Goal: Task Accomplishment & Management: Complete application form

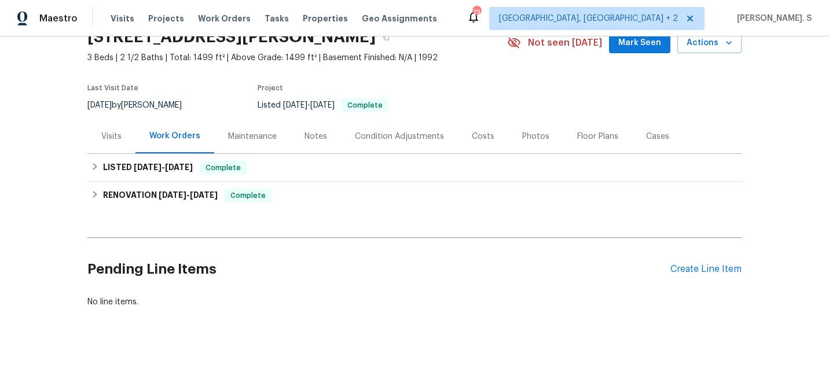
scroll to position [60, 0]
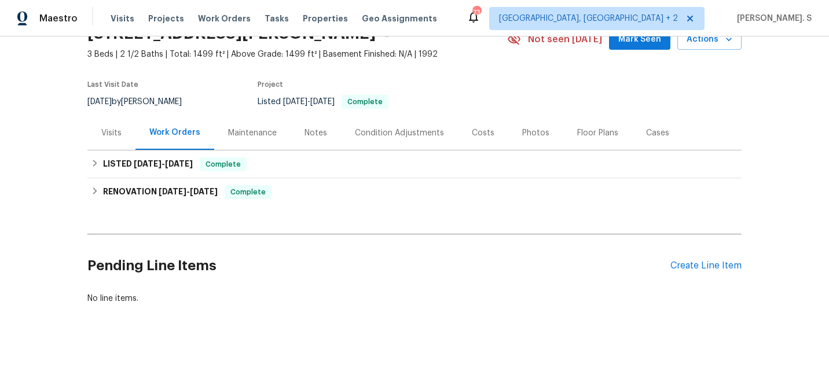
click at [695, 273] on div "Pending Line Items Create Line Item" at bounding box center [414, 266] width 654 height 54
click at [701, 259] on div "Pending Line Items Create Line Item" at bounding box center [414, 266] width 654 height 54
click at [697, 262] on div "Create Line Item" at bounding box center [705, 265] width 71 height 11
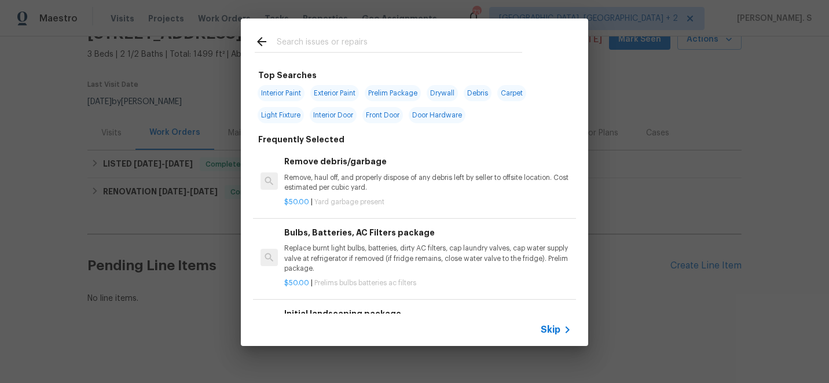
click at [355, 162] on h6 "Remove debris/garbage" at bounding box center [427, 161] width 287 height 13
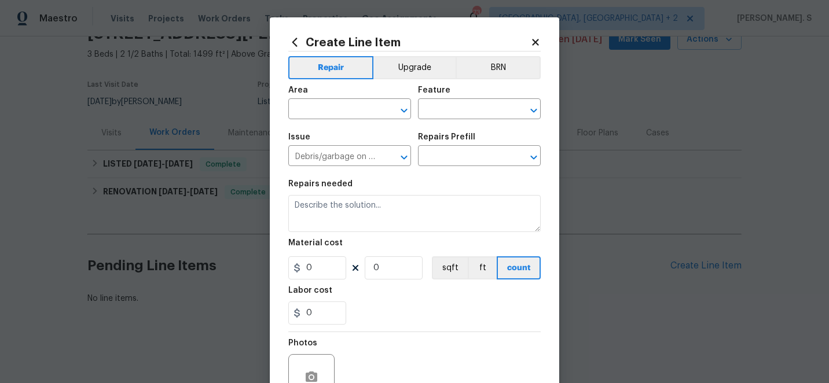
type input "Remove debris/garbage $50.00"
type textarea "Remove, haul off, and properly dispose of any debris left by seller to offsite …"
type input "50"
type input "1"
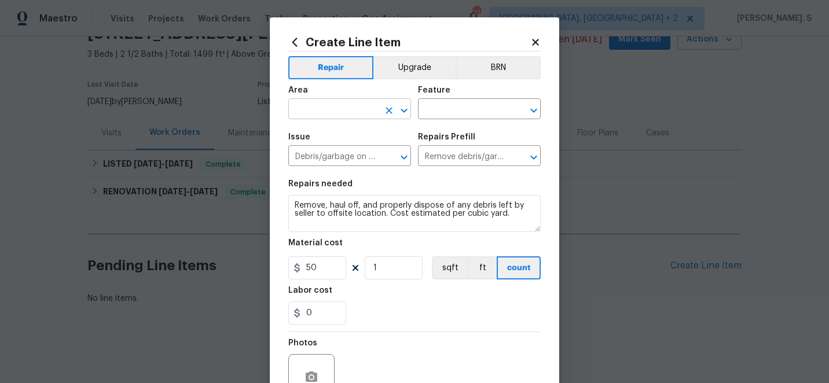
click at [397, 114] on icon "Open" at bounding box center [404, 111] width 14 height 14
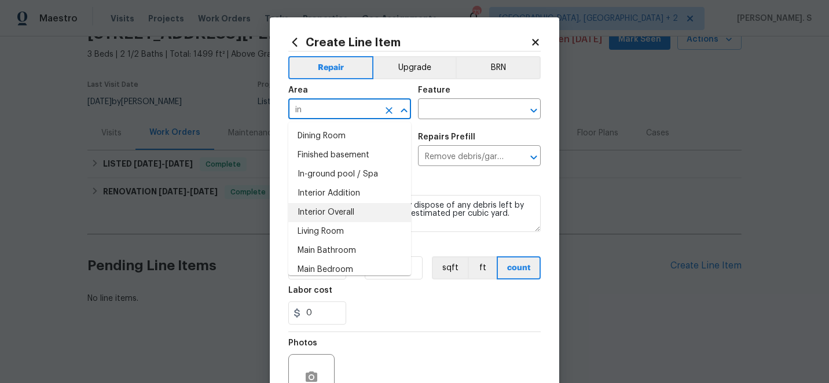
click at [347, 204] on li "Interior Overall" at bounding box center [349, 212] width 123 height 19
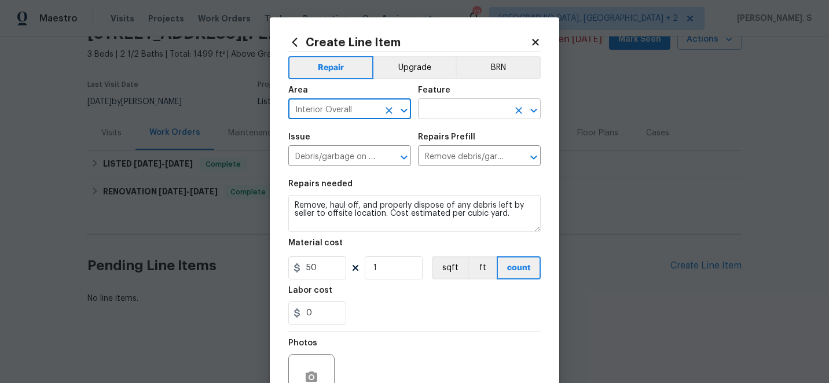
click at [537, 110] on icon "Open" at bounding box center [534, 111] width 14 height 14
type input "Interior Overall"
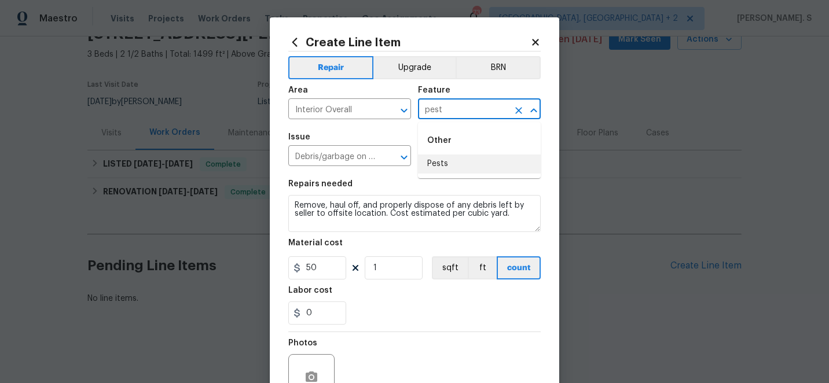
click at [485, 173] on li "Pests" at bounding box center [479, 164] width 123 height 19
type input "Pests"
click at [412, 156] on div "Issue Debris/garbage on site ​ Repairs Prefill Remove debris/garbage $50.00 ​" at bounding box center [414, 149] width 252 height 47
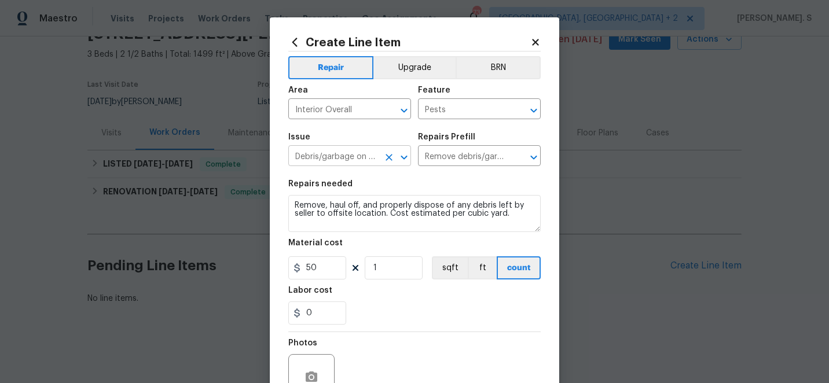
click at [408, 158] on icon "Open" at bounding box center [404, 157] width 14 height 14
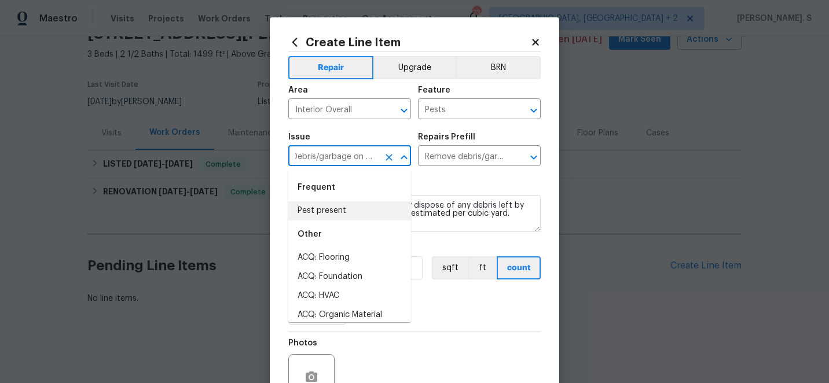
click at [366, 205] on li "Pest present" at bounding box center [349, 210] width 123 height 19
type input "Pest present"
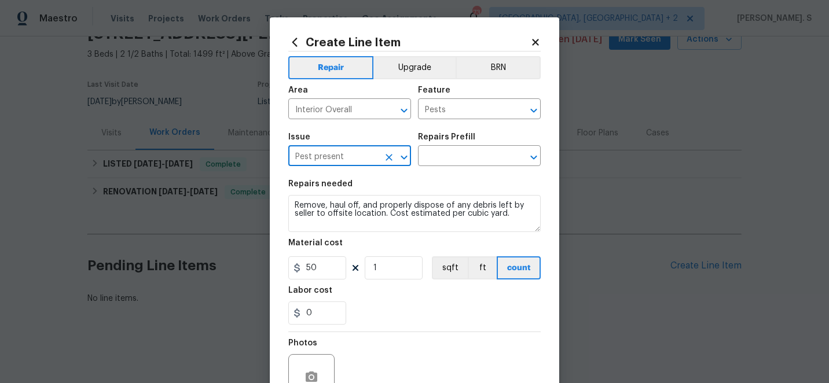
scroll to position [0, 0]
click at [538, 153] on icon "Open" at bounding box center [534, 157] width 14 height 14
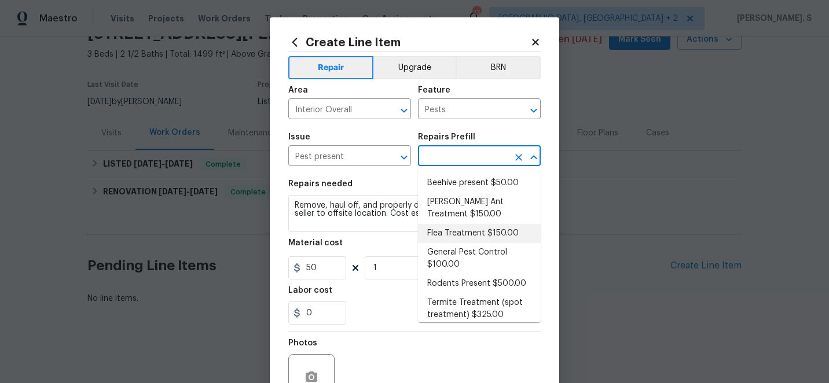
click at [474, 241] on li "Flea Treatment $150.00" at bounding box center [479, 233] width 123 height 19
type input "Flea Treatment $150.00"
type textarea "Treat for active flea infestation"
type input "150"
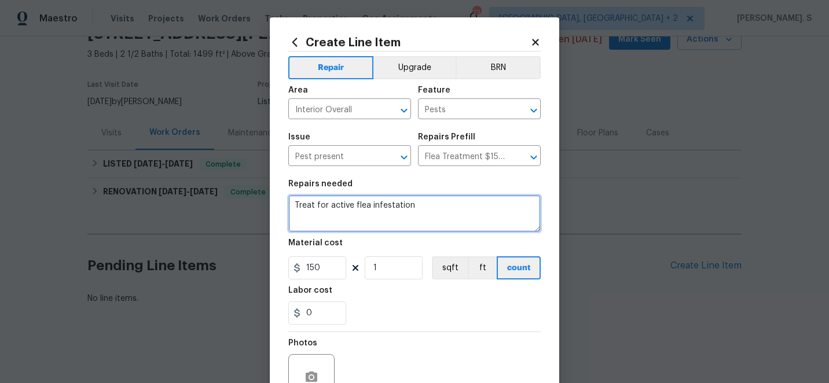
click at [425, 221] on textarea "Treat for active flea infestation" at bounding box center [414, 213] width 252 height 37
paste textarea "Feedback received that there is a severe flea infestation inside the home. Trea…"
type textarea "Feedback received that there is a severe flea infestation inside the home. Trea…"
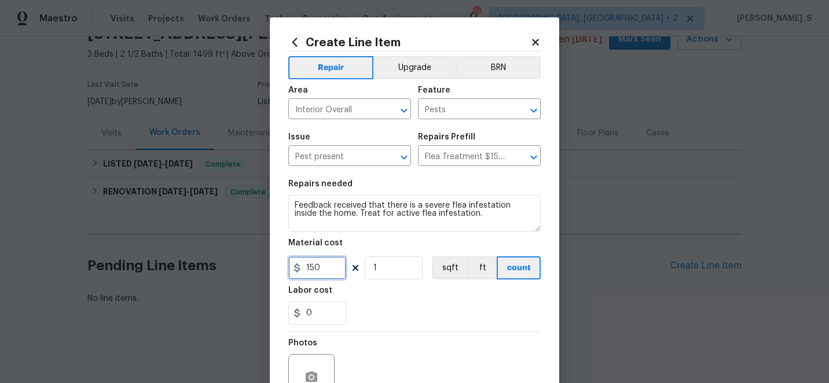
click at [337, 272] on input "150" at bounding box center [317, 267] width 58 height 23
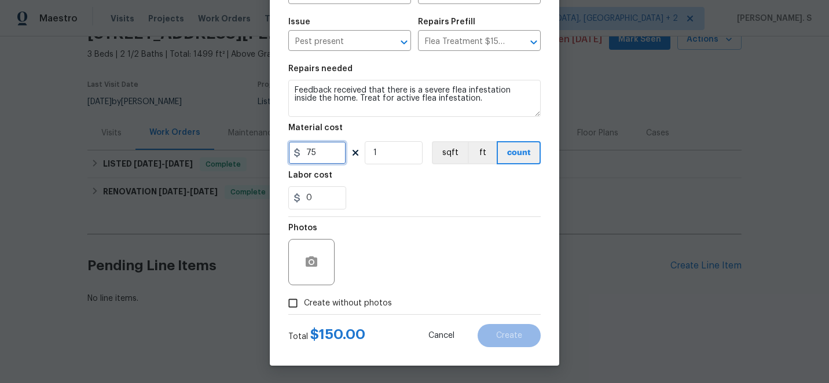
type input "75"
click at [332, 299] on span "Create without photos" at bounding box center [348, 304] width 88 height 12
click at [304, 299] on input "Create without photos" at bounding box center [293, 303] width 22 height 22
checkbox input "true"
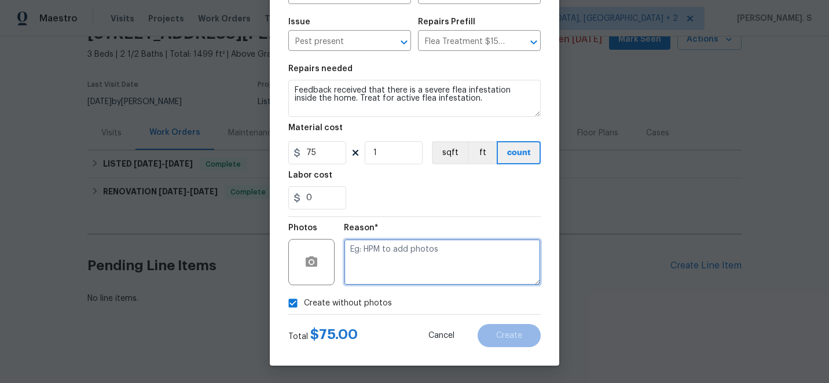
click at [395, 247] on textarea at bounding box center [442, 262] width 197 height 46
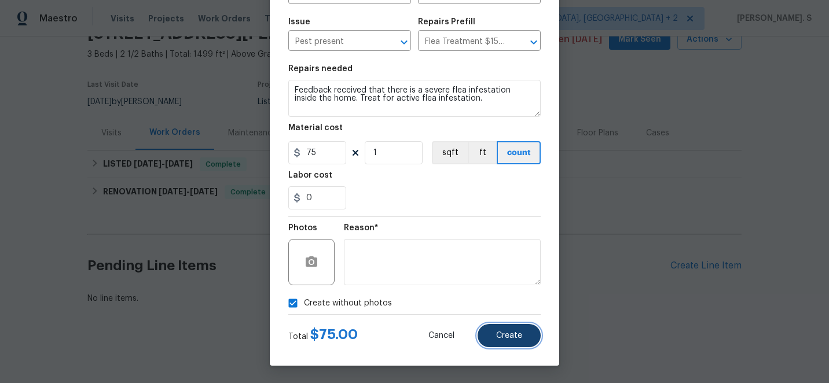
click at [507, 331] on button "Create" at bounding box center [509, 335] width 63 height 23
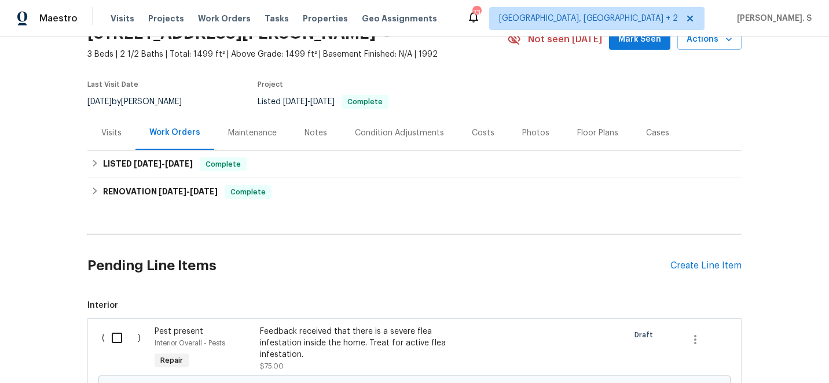
click at [507, 331] on div at bounding box center [493, 348] width 53 height 53
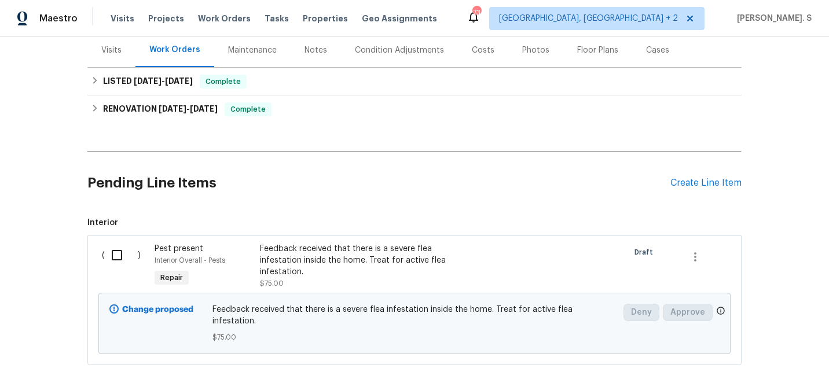
scroll to position [192, 0]
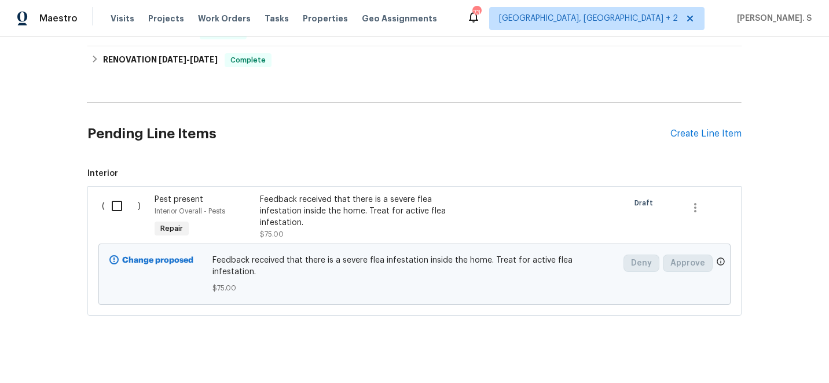
click at [117, 199] on input "checkbox" at bounding box center [121, 206] width 33 height 24
checkbox input "true"
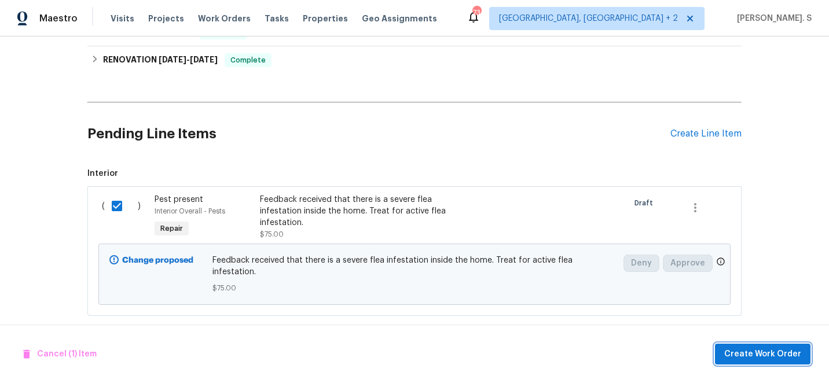
click at [784, 362] on button "Create Work Order" at bounding box center [763, 354] width 96 height 21
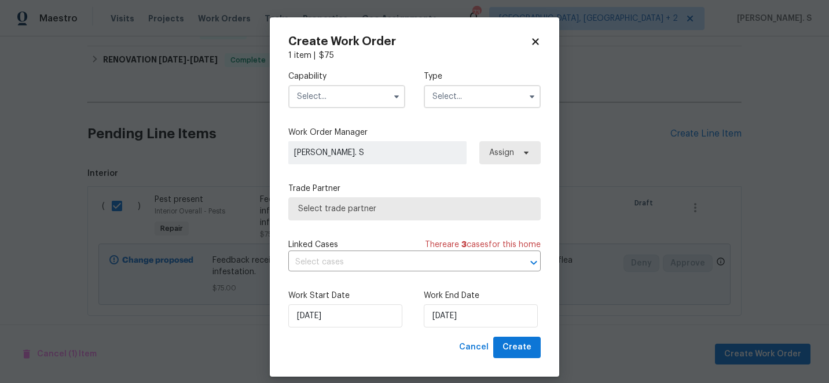
click at [379, 96] on input "text" at bounding box center [346, 96] width 117 height 23
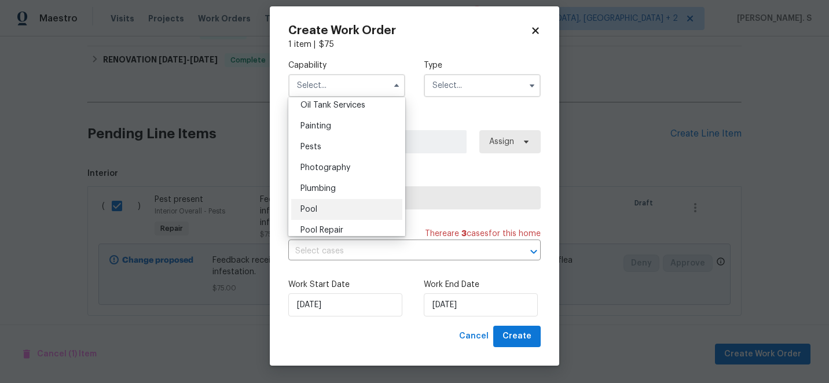
scroll to position [955, 0]
click at [328, 153] on div "Pests" at bounding box center [346, 148] width 111 height 21
type input "Pests"
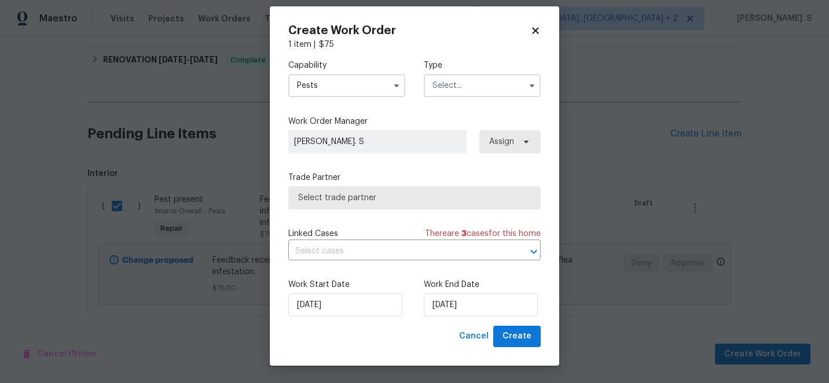
click at [458, 87] on input "text" at bounding box center [482, 85] width 117 height 23
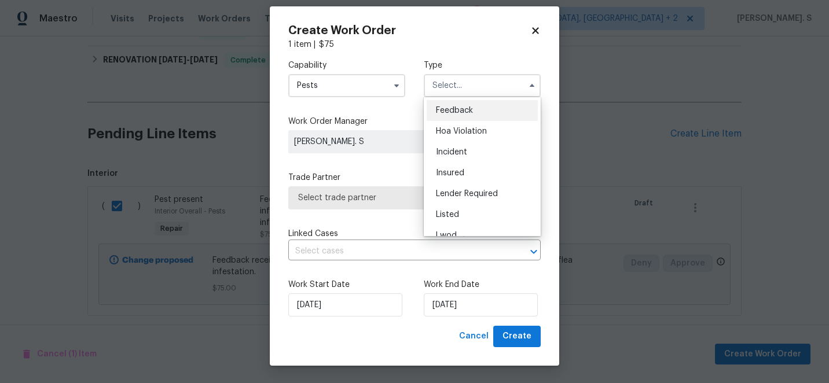
click at [456, 117] on div "Feedback" at bounding box center [482, 110] width 111 height 21
type input "Feedback"
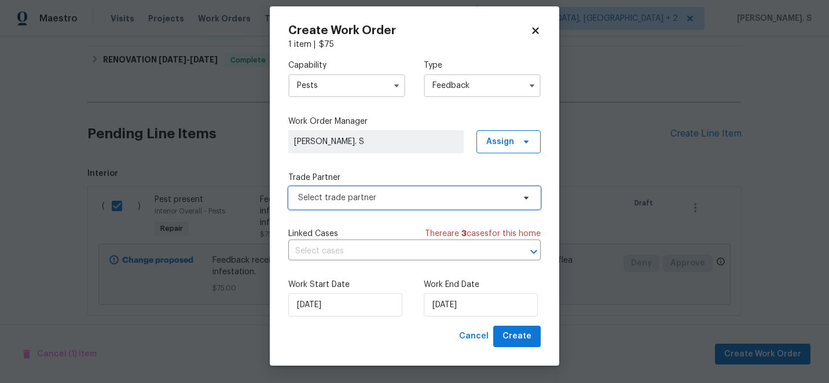
click at [406, 202] on span "Select trade partner" at bounding box center [406, 198] width 216 height 12
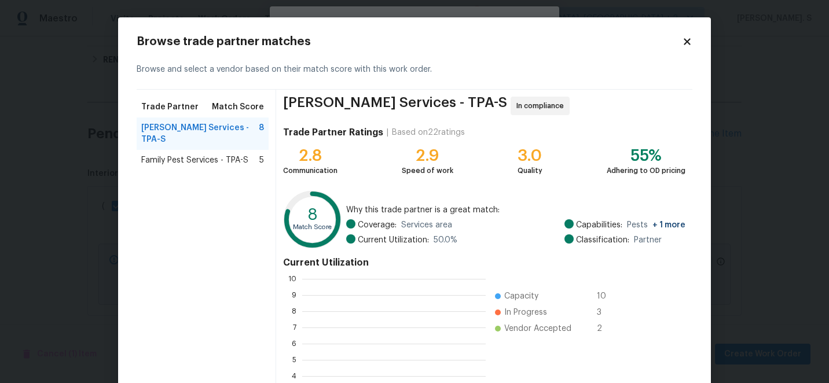
scroll to position [162, 183]
click at [227, 155] on span "Family Pest Services - TPA-S" at bounding box center [194, 161] width 107 height 12
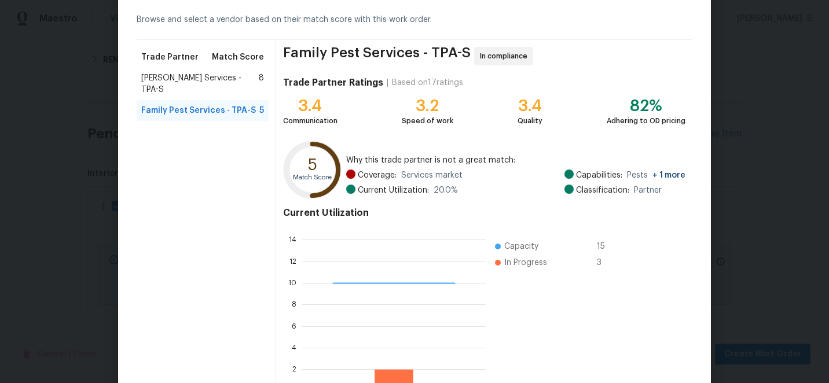
scroll to position [127, 0]
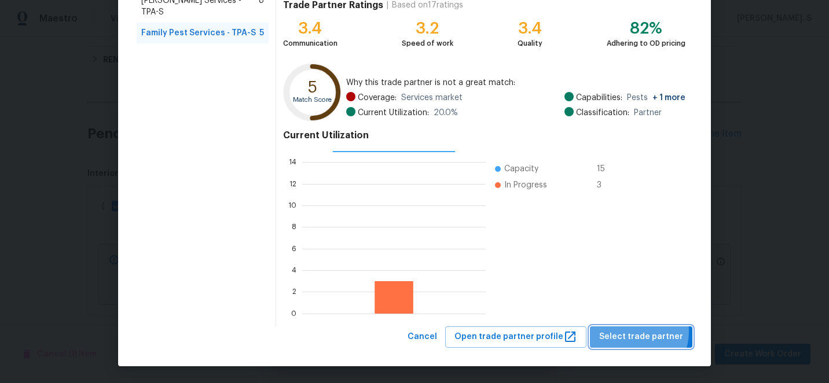
click at [635, 331] on span "Select trade partner" at bounding box center [641, 337] width 84 height 14
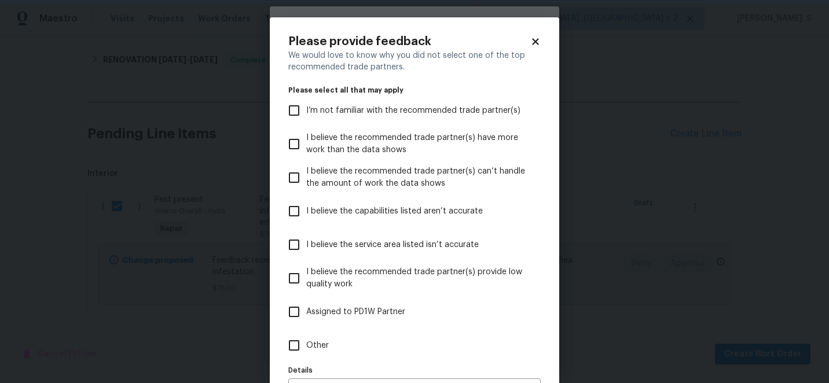
scroll to position [0, 0]
click at [395, 344] on label "Other" at bounding box center [406, 346] width 249 height 34
click at [306, 344] on input "Other" at bounding box center [294, 345] width 24 height 24
checkbox input "true"
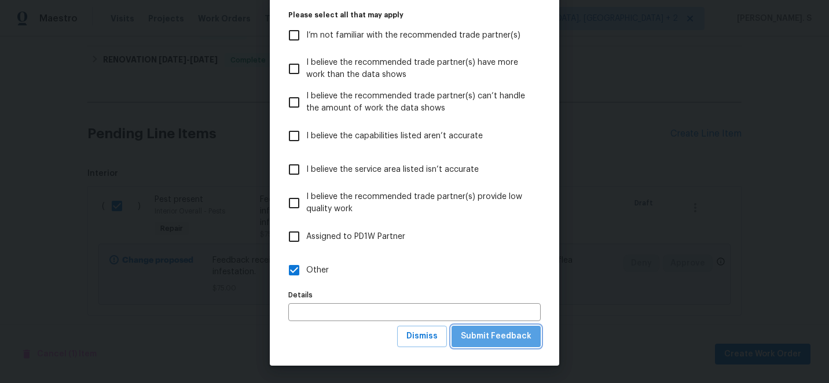
click at [501, 340] on span "Submit Feedback" at bounding box center [496, 336] width 71 height 14
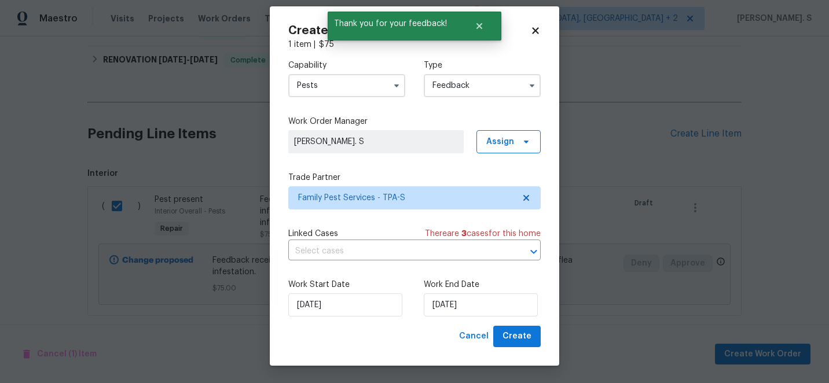
scroll to position [0, 0]
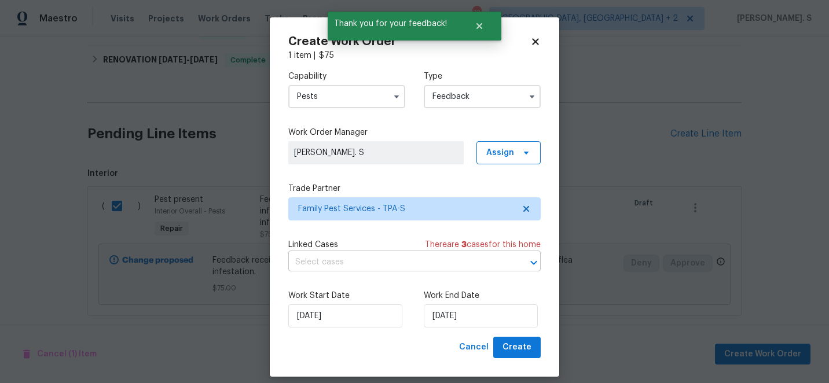
click at [343, 261] on input "text" at bounding box center [398, 263] width 220 height 18
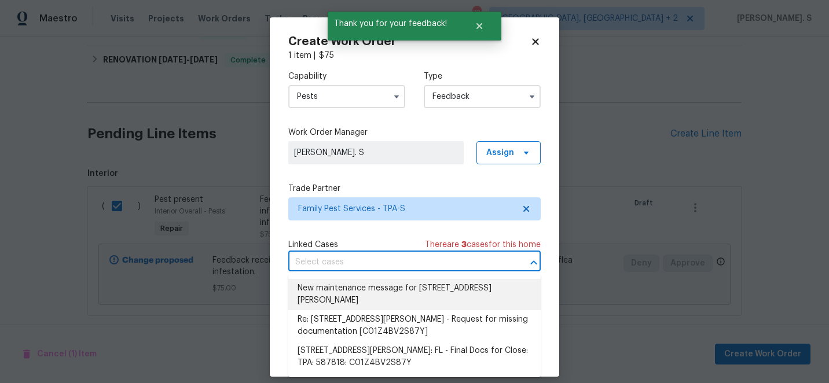
click at [355, 304] on li "New maintenance message for 5198 Moeller Ave , Sarasota, FL 34233" at bounding box center [414, 294] width 252 height 31
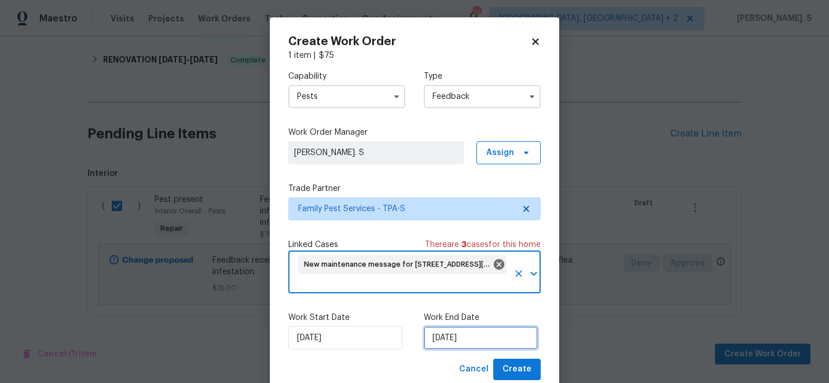
click at [444, 341] on input "[DATE]" at bounding box center [481, 337] width 114 height 23
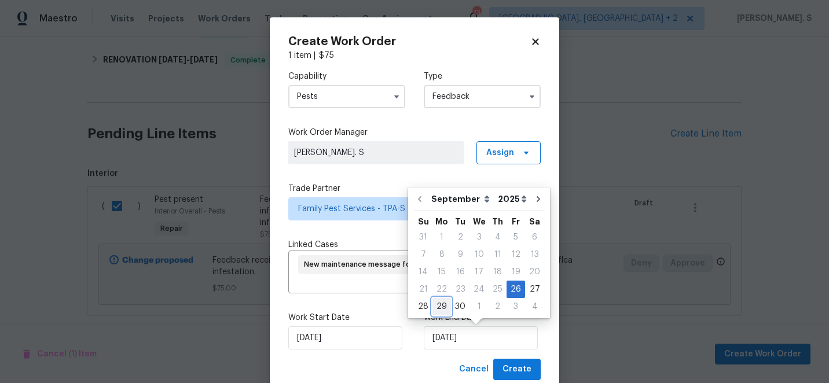
click at [447, 306] on div "29" at bounding box center [441, 307] width 19 height 16
type input "9/29/2025"
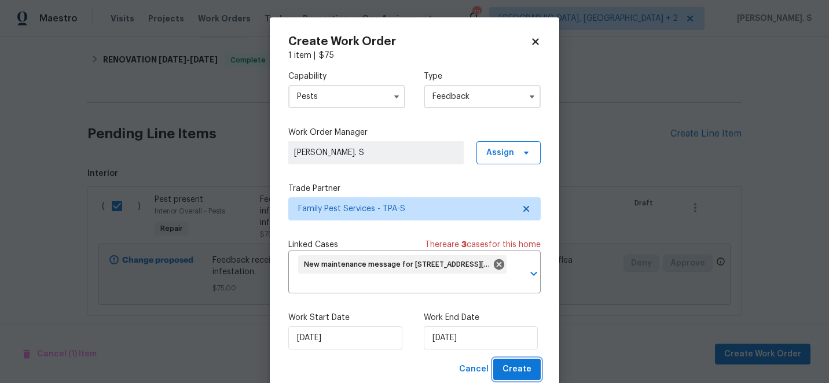
click at [522, 379] on button "Create" at bounding box center [516, 369] width 47 height 21
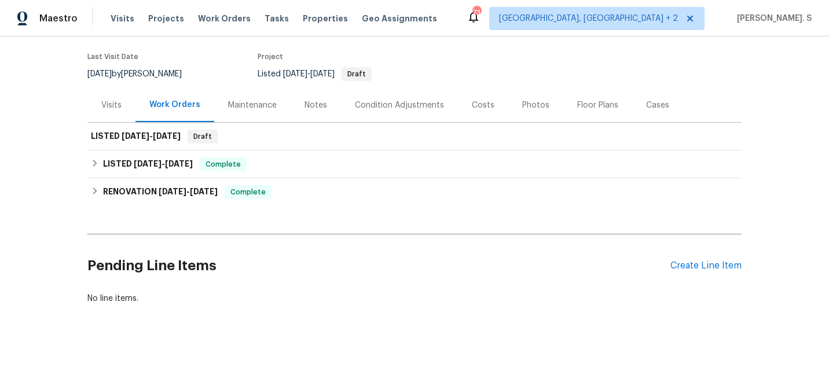
scroll to position [87, 0]
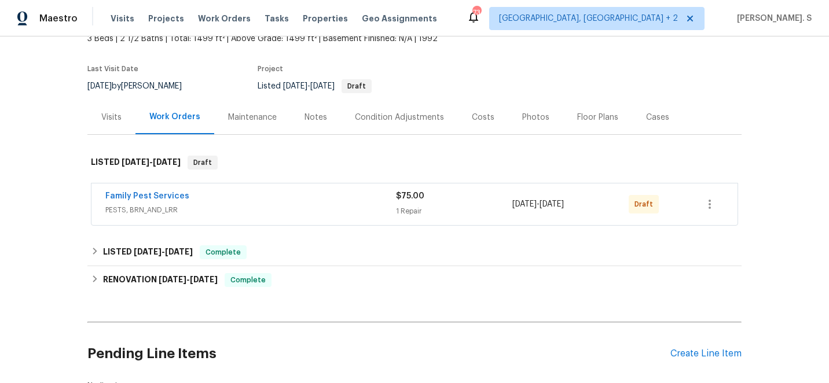
scroll to position [150, 0]
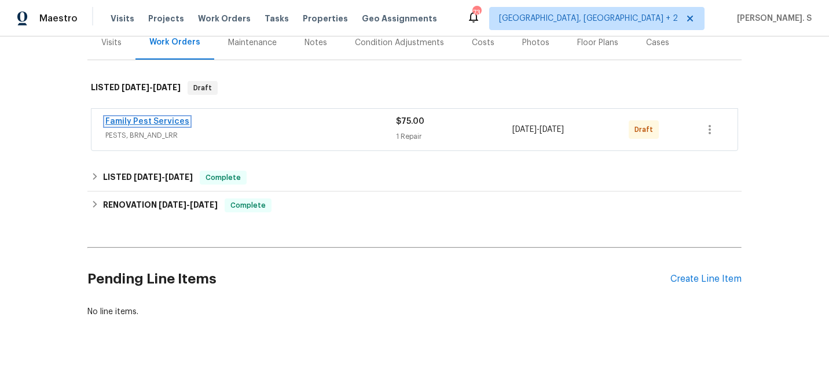
click at [138, 119] on link "Family Pest Services" at bounding box center [147, 121] width 84 height 8
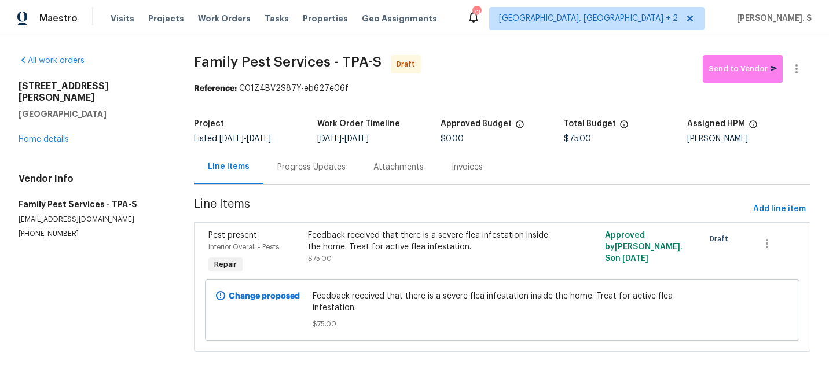
click at [300, 178] on div "Progress Updates" at bounding box center [311, 167] width 96 height 34
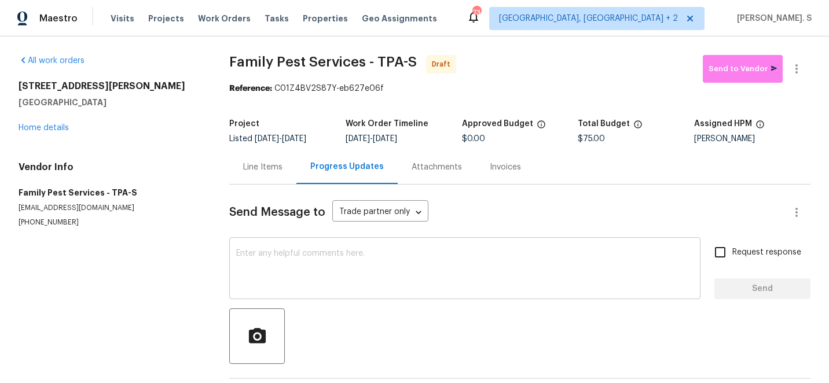
click at [332, 285] on textarea at bounding box center [464, 269] width 457 height 41
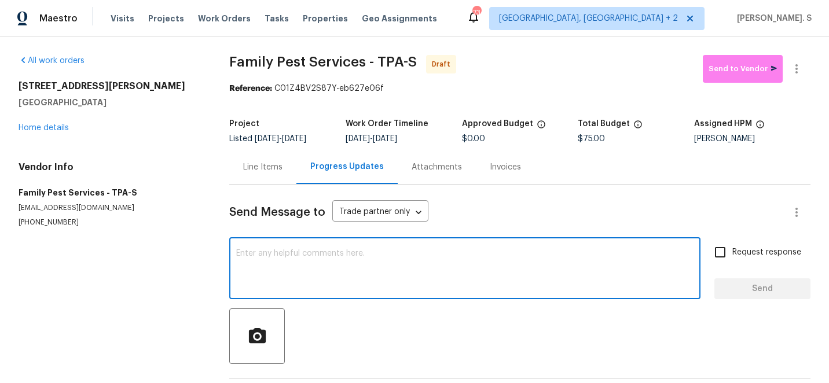
paste textarea "Hi this is Glory with Opendoor. I’m confirming you received the WO for the prop…"
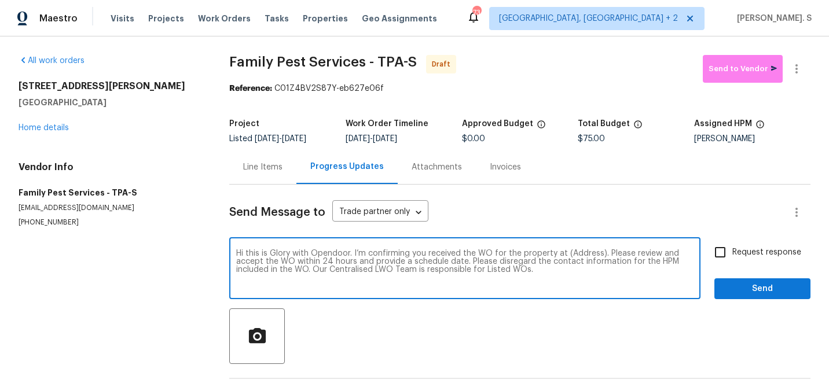
click at [582, 255] on textarea "Hi this is Glory with Opendoor. I’m confirming you received the WO for the prop…" at bounding box center [464, 269] width 457 height 41
paste textarea "5198 Moeller Ave, Sarasota, FL 34233"
type textarea "Hi this is Glory with Opendoor. I’m confirming you received the WO for the prop…"
click at [799, 75] on icon "button" at bounding box center [797, 69] width 14 height 14
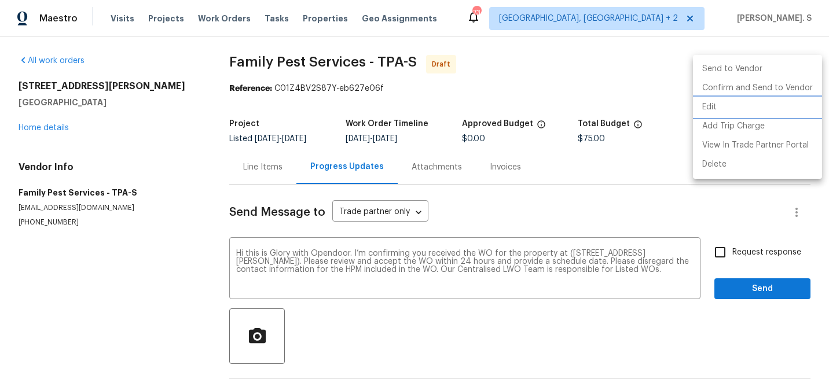
click at [735, 113] on li "Edit" at bounding box center [757, 107] width 129 height 19
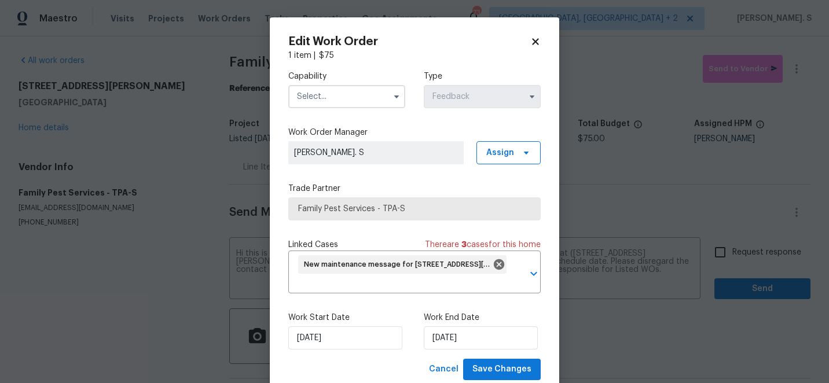
click at [373, 87] on input "text" at bounding box center [346, 96] width 117 height 23
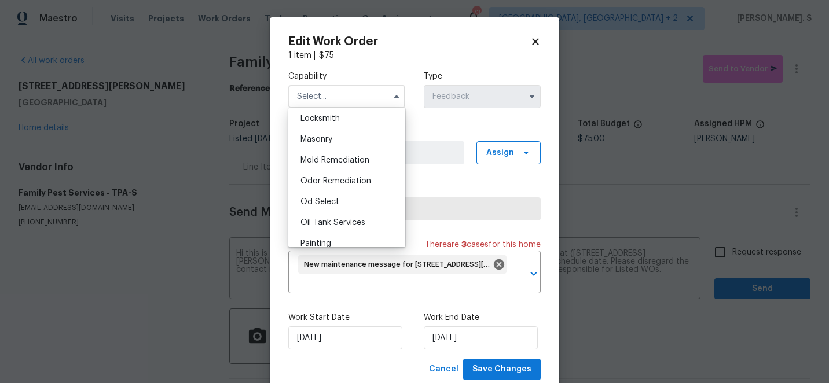
scroll to position [876, 0]
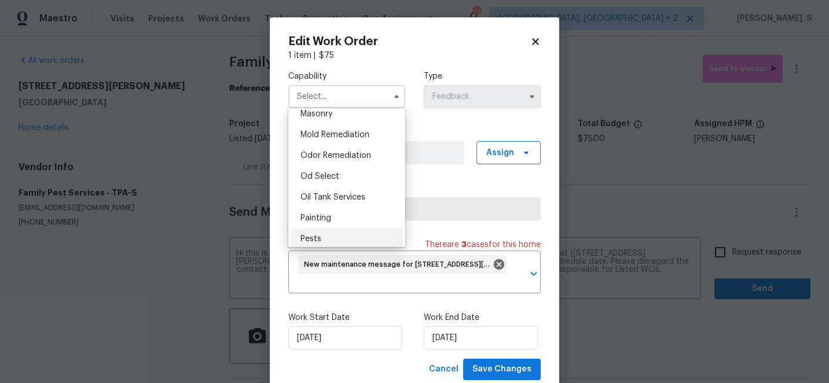
click at [333, 235] on div "Pests" at bounding box center [346, 239] width 111 height 21
type input "Pests"
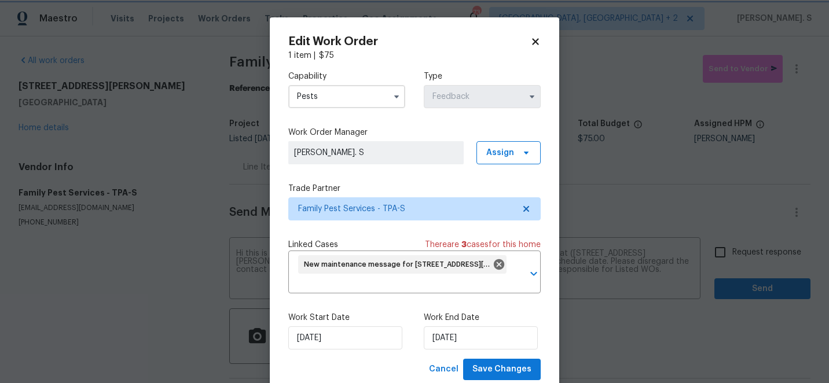
scroll to position [902, 0]
click at [488, 378] on button "Save Changes" at bounding box center [502, 369] width 78 height 21
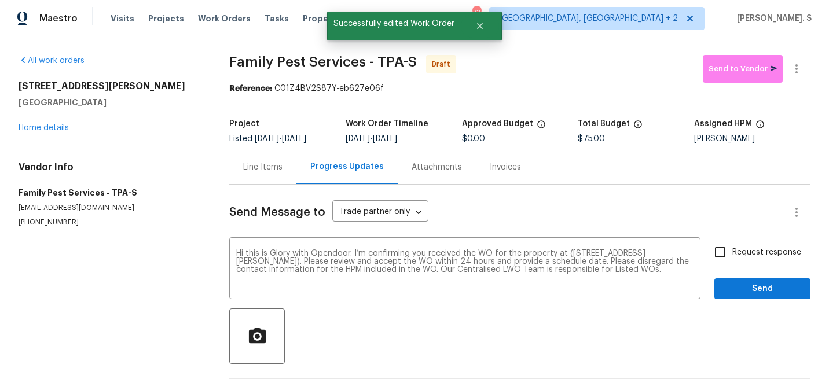
click at [725, 247] on input "Request response" at bounding box center [720, 252] width 24 height 24
checkbox input "true"
click at [752, 304] on div "Send Message to Trade partner only Trade partner only ​ Hi this is Glory with O…" at bounding box center [519, 298] width 581 height 227
click at [758, 293] on span "Send" at bounding box center [763, 289] width 78 height 14
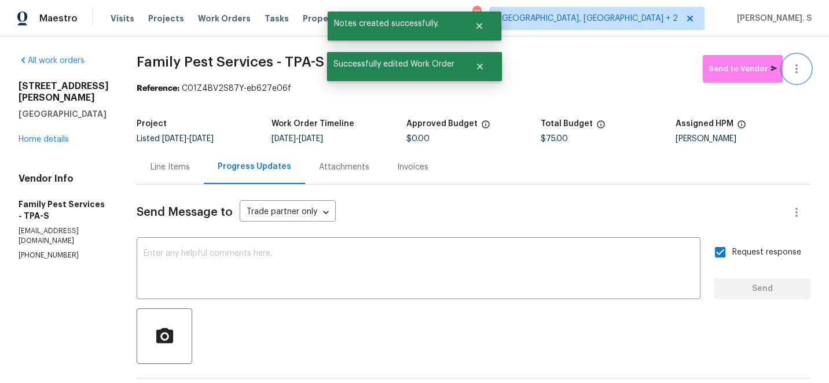
click at [796, 67] on icon "button" at bounding box center [797, 69] width 14 height 14
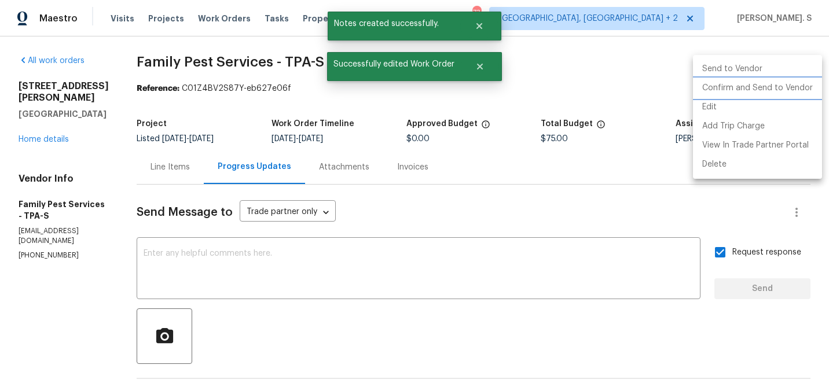
click at [787, 81] on li "Confirm and Send to Vendor" at bounding box center [757, 88] width 129 height 19
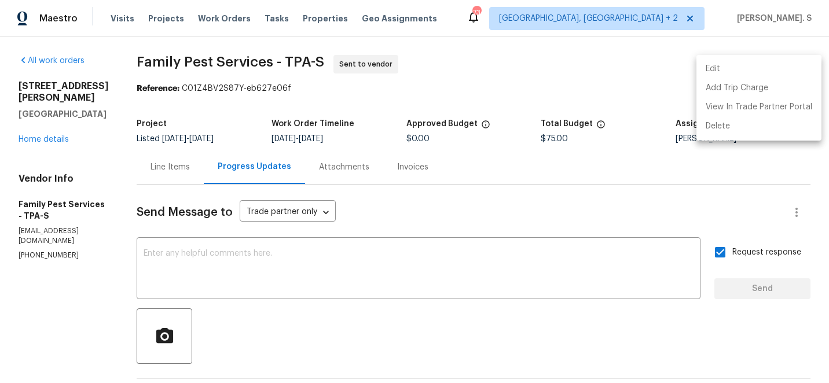
click at [285, 65] on div at bounding box center [414, 191] width 829 height 383
click at [285, 65] on div "Edit Add Trip Charge View In Trade Partner Portal Delete" at bounding box center [414, 191] width 829 height 383
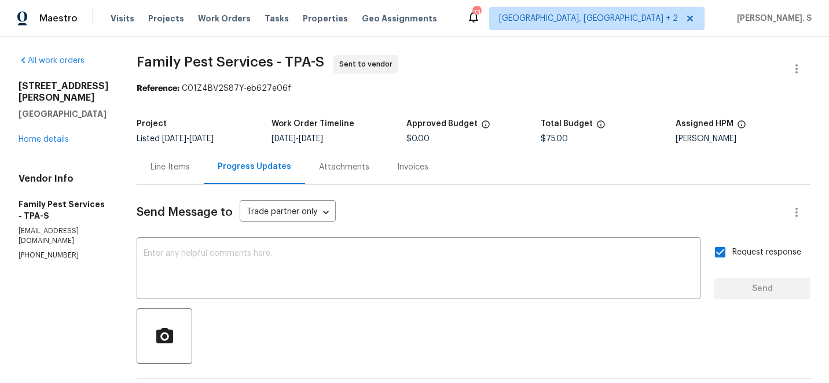
click at [285, 65] on span "Family Pest Services - TPA-S" at bounding box center [231, 62] width 188 height 14
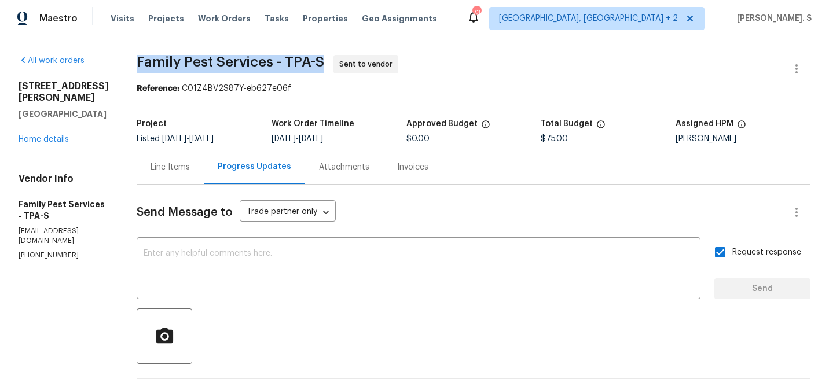
copy span "Family Pest Services - TPA-S"
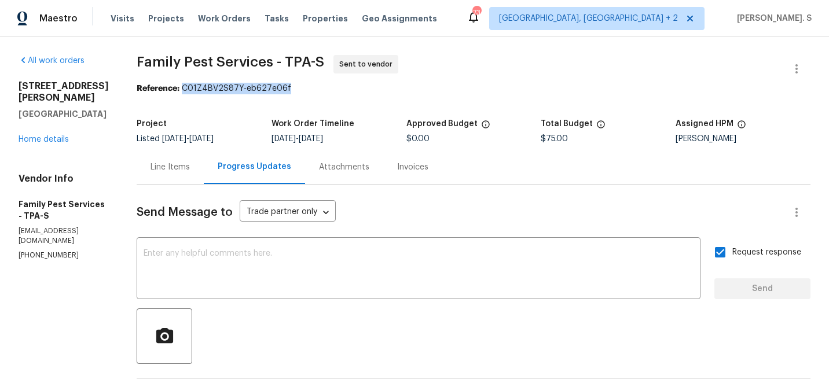
drag, startPoint x: 188, startPoint y: 90, endPoint x: 374, endPoint y: 90, distance: 185.8
click at [374, 90] on div "Reference: C01Z4BV2S87Y-eb627e06f" at bounding box center [474, 89] width 674 height 12
copy div "C01Z4BV2S87Y-eb627e06f"
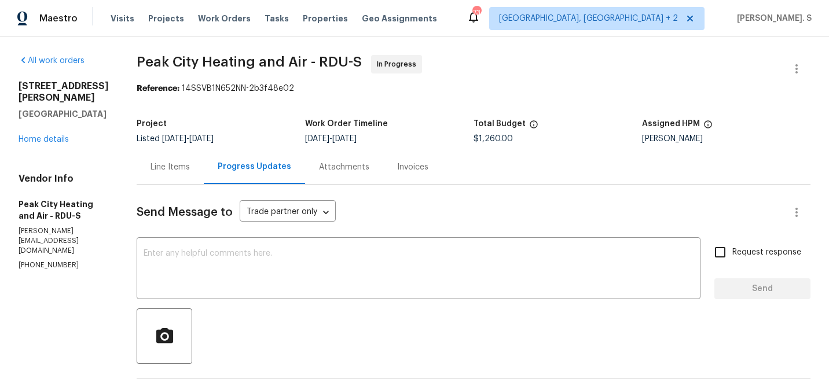
click at [61, 135] on div "1007 Vass Rd Spring Lake, NC 28390 Home details" at bounding box center [64, 112] width 90 height 65
click at [36, 139] on link "Home details" at bounding box center [44, 139] width 50 height 8
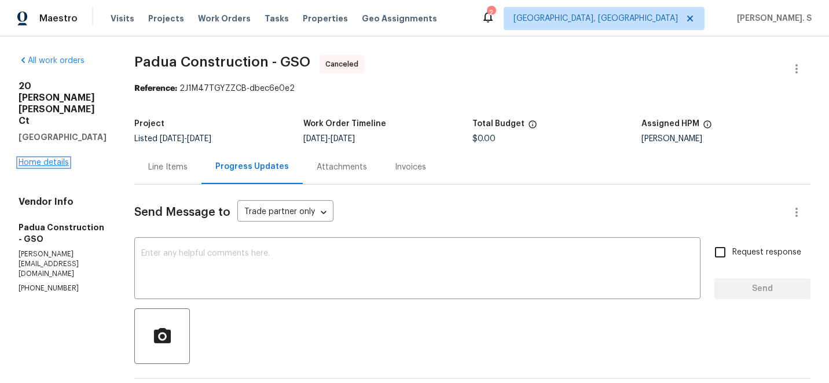
click at [47, 159] on link "Home details" at bounding box center [44, 163] width 50 height 8
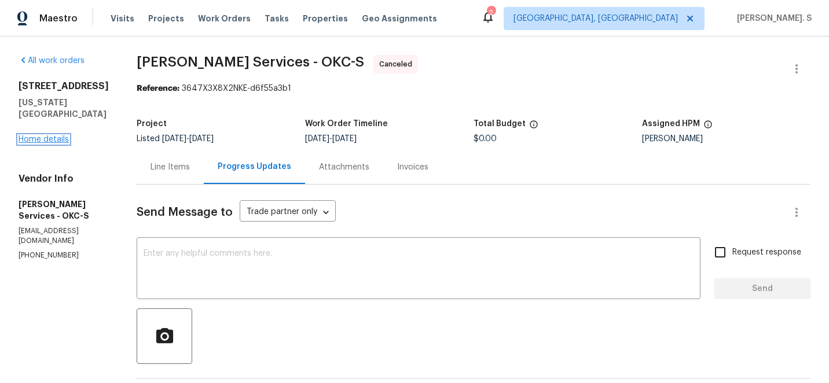
click at [42, 144] on link "Home details" at bounding box center [44, 139] width 50 height 8
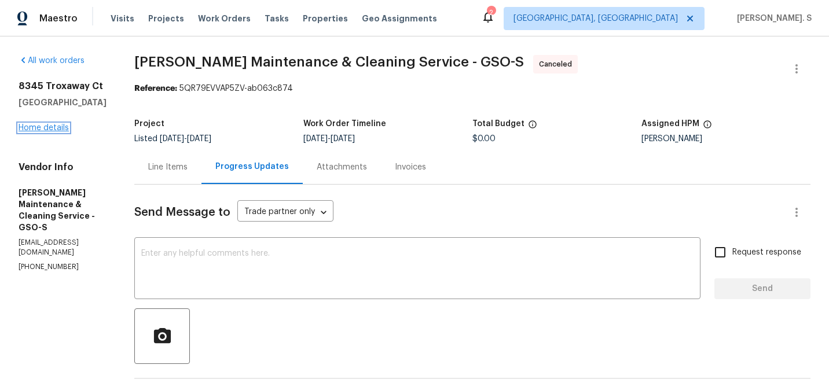
click at [54, 126] on link "Home details" at bounding box center [44, 128] width 50 height 8
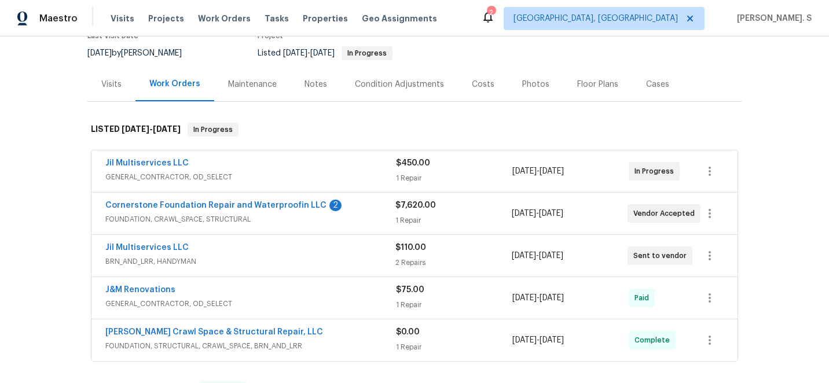
scroll to position [117, 0]
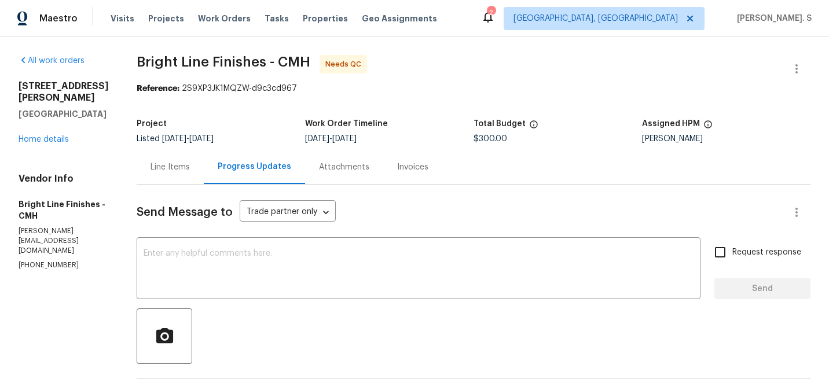
click at [166, 170] on div "Line Items" at bounding box center [169, 167] width 39 height 12
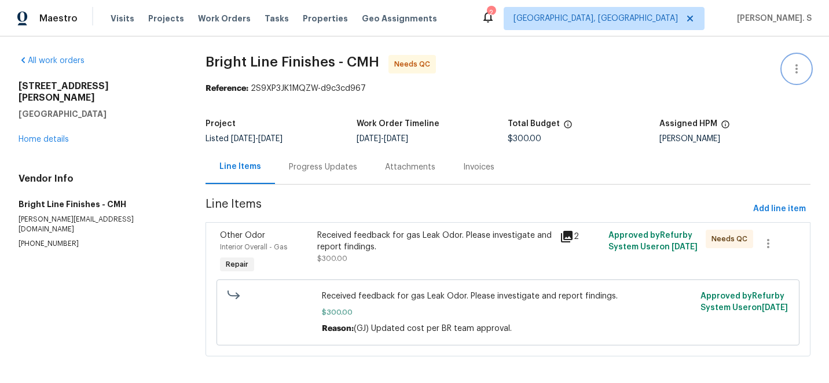
click at [795, 65] on icon "button" at bounding box center [797, 69] width 14 height 14
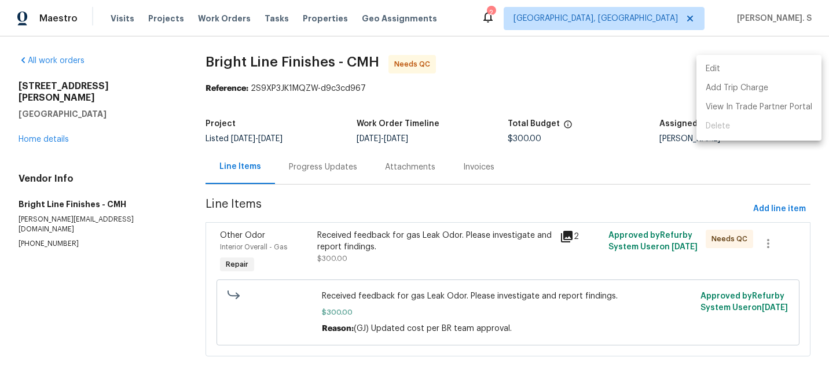
click at [730, 65] on li "Edit" at bounding box center [758, 69] width 125 height 19
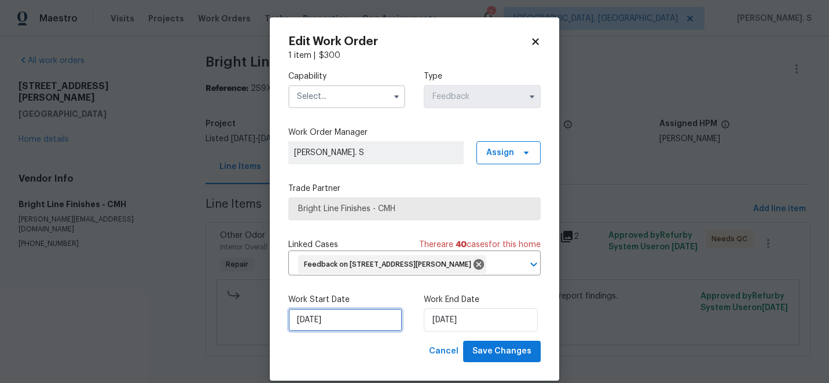
click at [368, 332] on input "9/19/2025" at bounding box center [345, 320] width 114 height 23
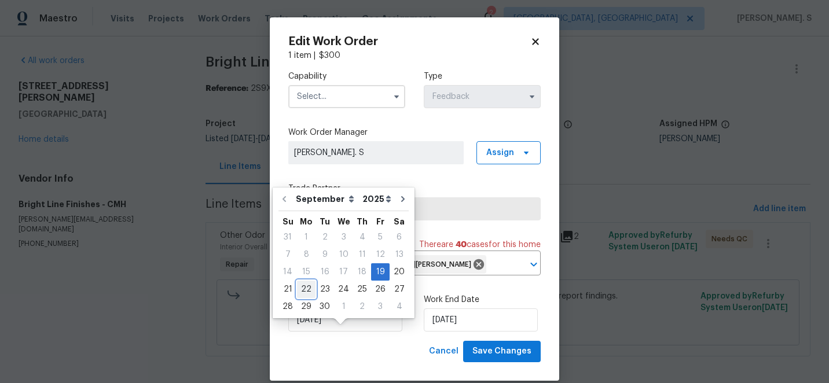
click at [300, 288] on div "22" at bounding box center [306, 289] width 19 height 16
type input "9/22/2025"
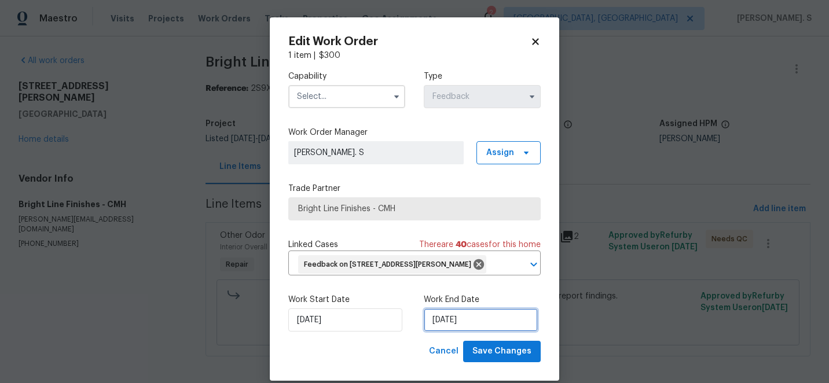
click at [440, 332] on input "9/22/2025" at bounding box center [481, 320] width 114 height 23
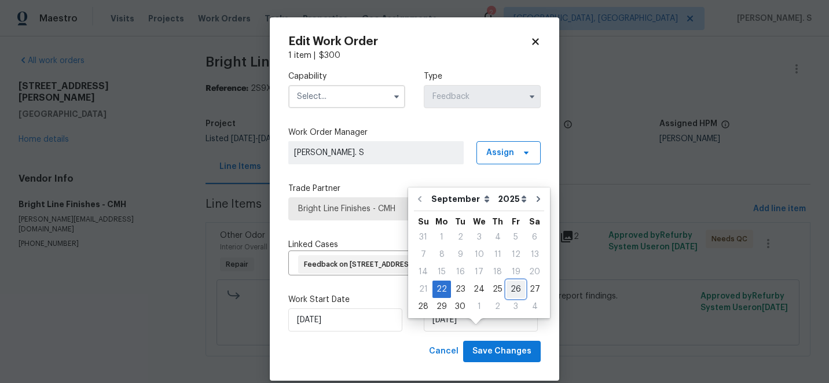
click at [509, 285] on div "26" at bounding box center [515, 289] width 19 height 16
type input "[DATE]"
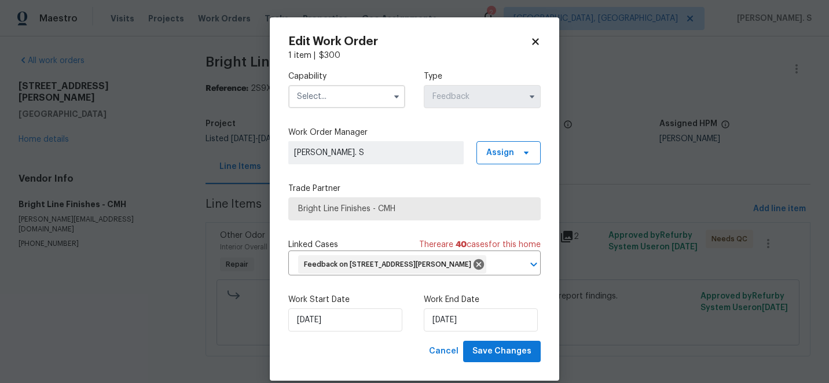
click at [331, 94] on input "text" at bounding box center [346, 96] width 117 height 23
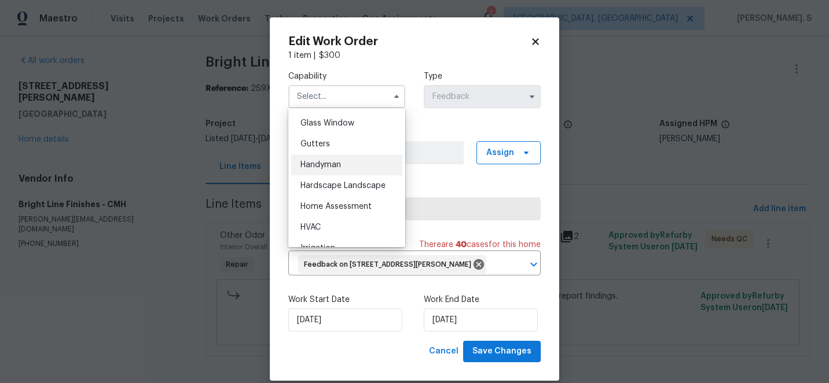
scroll to position [590, 0]
click at [315, 163] on div "Handyman" at bounding box center [346, 167] width 111 height 21
type input "Handyman"
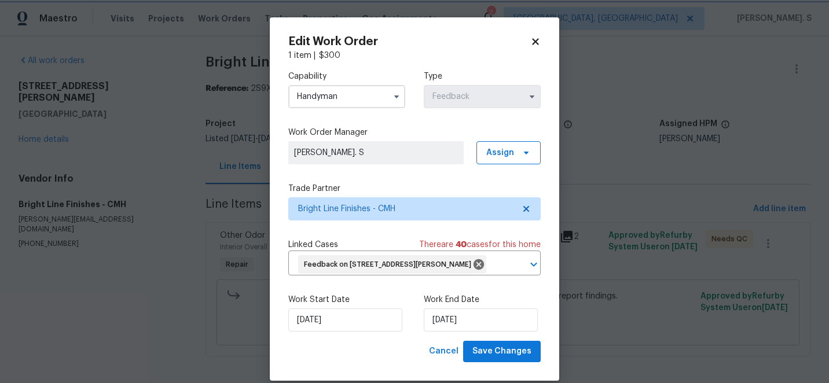
scroll to position [33, 0]
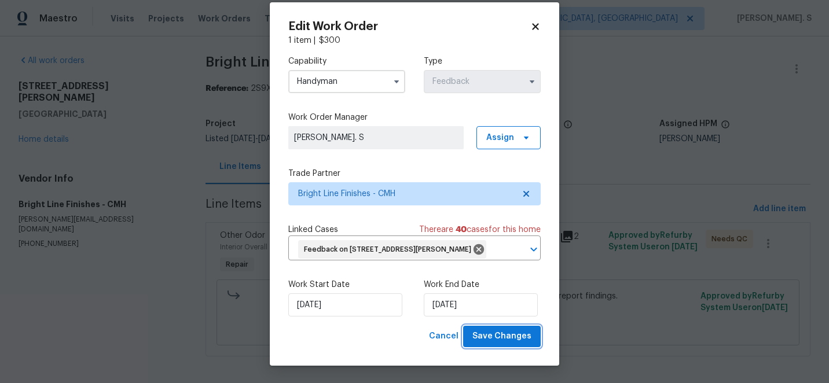
click at [502, 341] on span "Save Changes" at bounding box center [501, 336] width 59 height 14
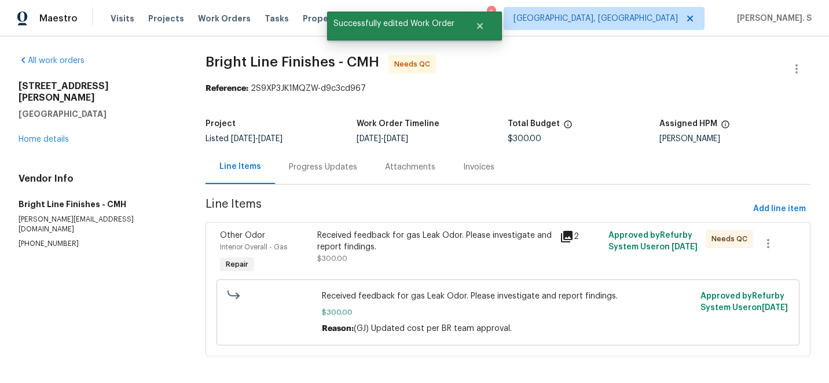
scroll to position [0, 0]
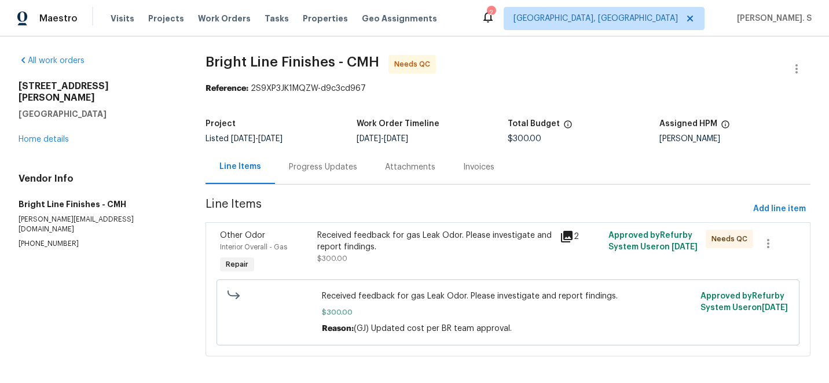
click at [312, 171] on div "Progress Updates" at bounding box center [323, 167] width 68 height 12
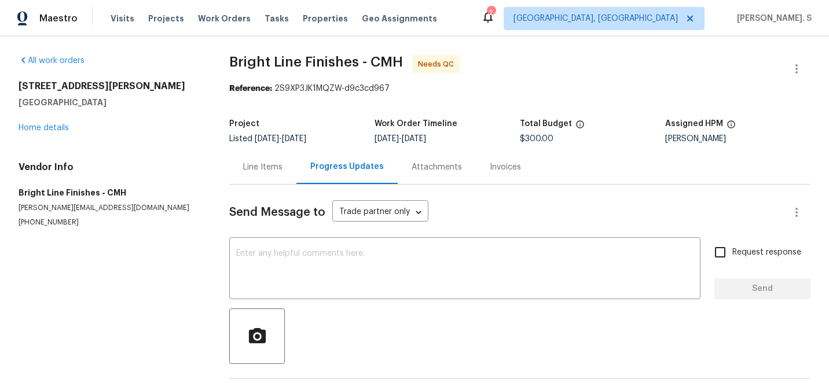
click at [337, 237] on div "Send Message to Trade partner only Trade partner only ​ x ​ Request response Se…" at bounding box center [519, 299] width 581 height 229
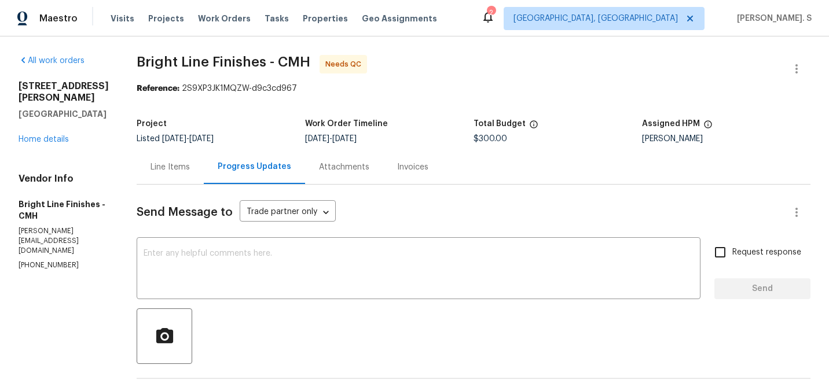
click at [157, 169] on div "Line Items" at bounding box center [169, 167] width 39 height 12
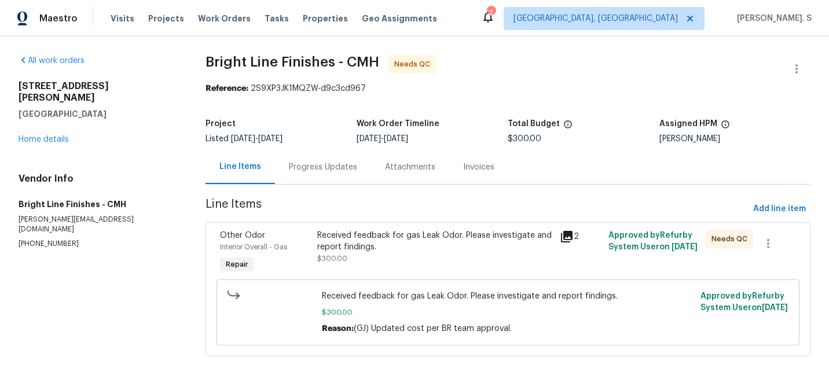
click at [339, 255] on div "Received feedback for gas Leak Odor. Please investigate and report findings. $3…" at bounding box center [435, 247] width 236 height 35
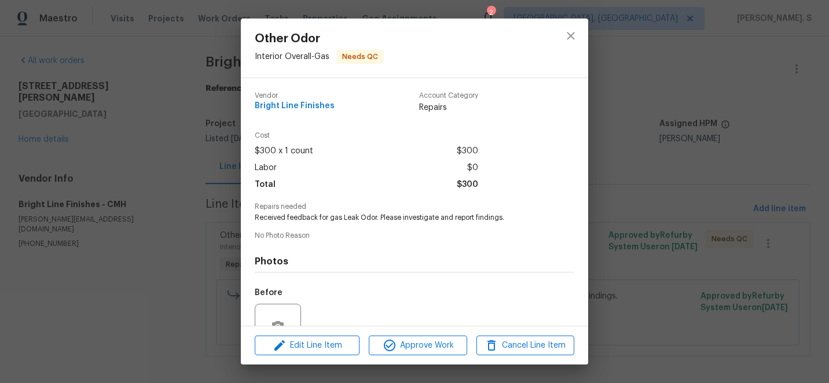
scroll to position [111, 0]
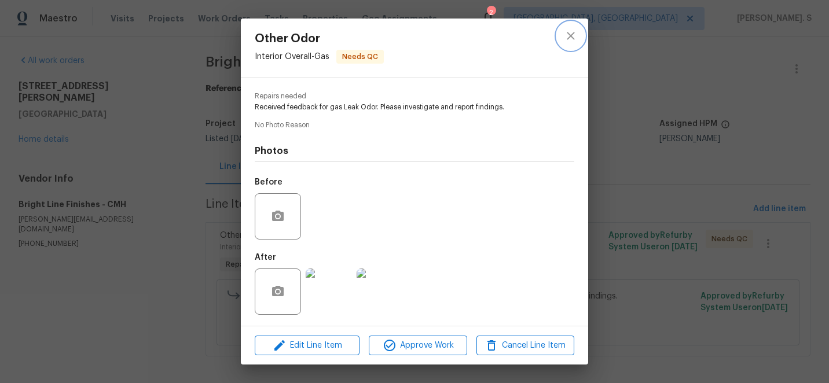
click at [571, 38] on icon "close" at bounding box center [571, 36] width 14 height 14
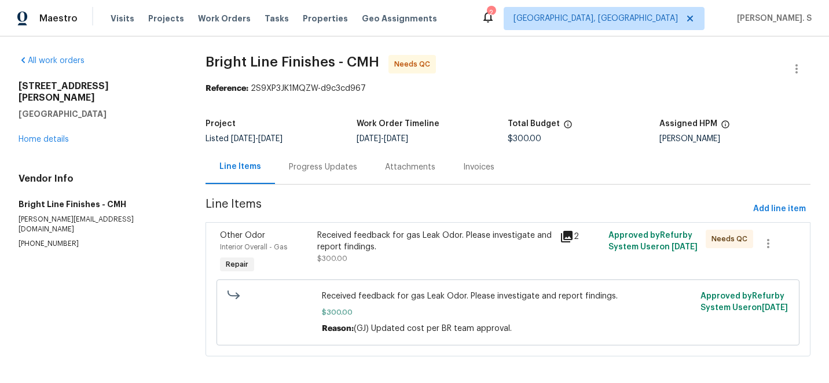
click at [380, 233] on div "Received feedback for gas Leak Odor. Please investigate and report findings." at bounding box center [435, 241] width 236 height 23
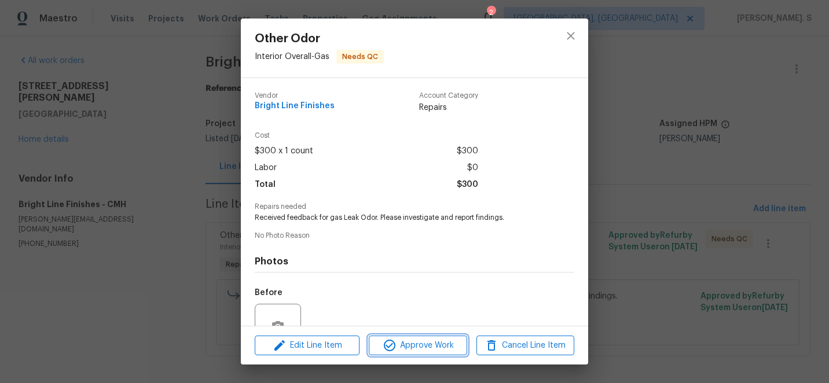
click at [410, 347] on span "Approve Work" at bounding box center [417, 346] width 91 height 14
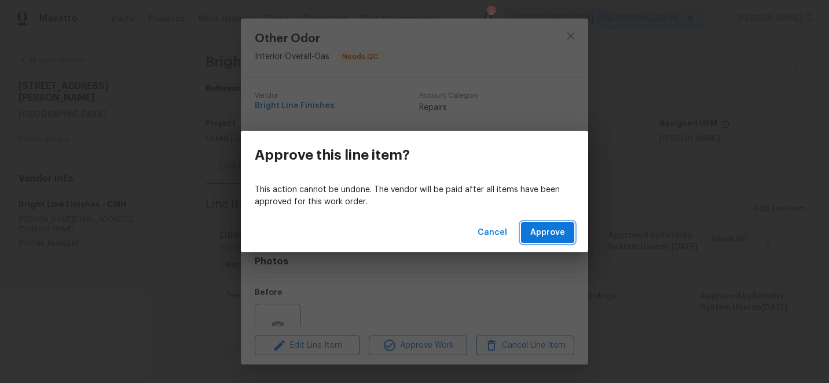
click at [543, 227] on span "Approve" at bounding box center [547, 233] width 35 height 14
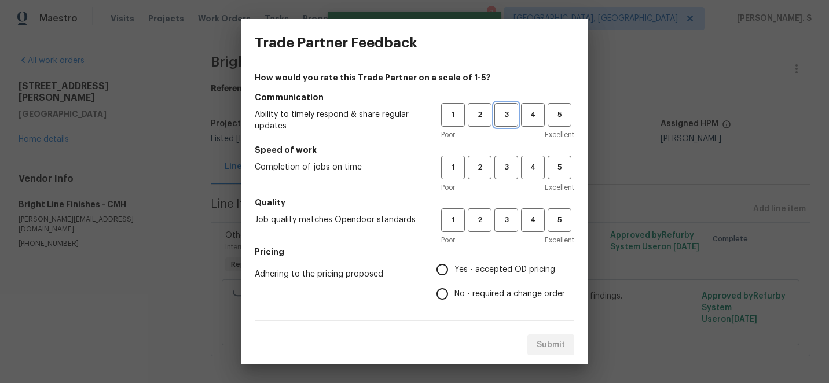
click at [504, 114] on span "3" at bounding box center [505, 114] width 21 height 13
click at [506, 178] on button "3" at bounding box center [506, 168] width 24 height 24
click at [506, 225] on span "3" at bounding box center [505, 220] width 21 height 13
click at [491, 294] on span "No - required a change order" at bounding box center [509, 294] width 111 height 12
click at [454, 294] on input "No - required a change order" at bounding box center [442, 294] width 24 height 24
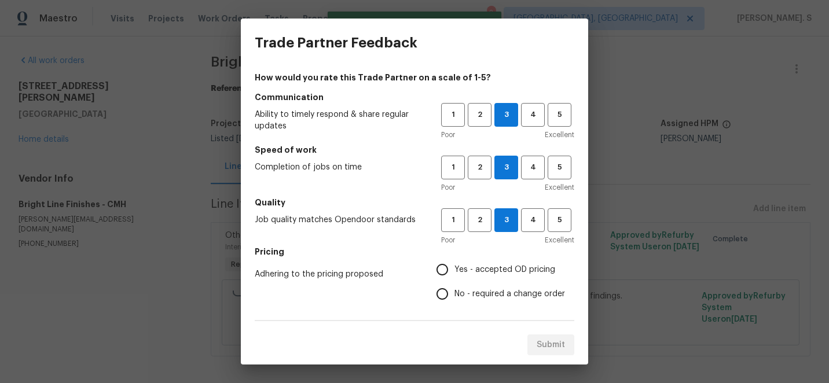
radio input "true"
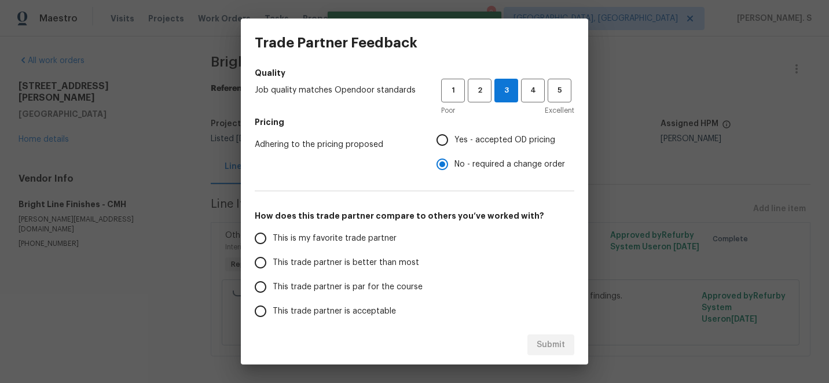
scroll to position [144, 0]
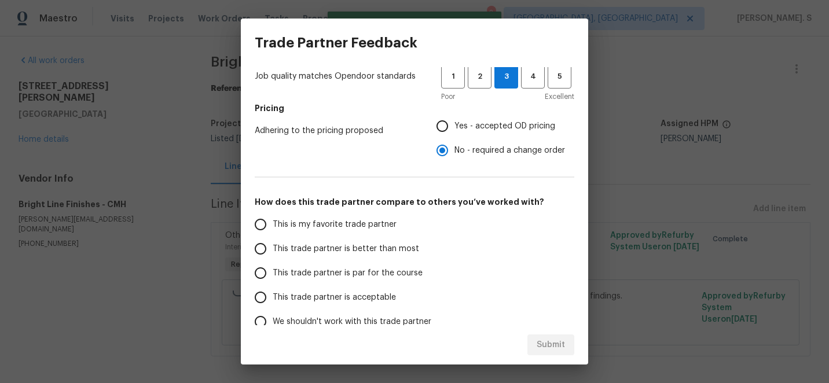
click at [390, 276] on span "This trade partner is par for the course" at bounding box center [348, 273] width 150 height 12
click at [273, 276] on input "This trade partner is par for the course" at bounding box center [260, 273] width 24 height 24
click at [550, 344] on span "Submit" at bounding box center [551, 345] width 28 height 14
radio input "true"
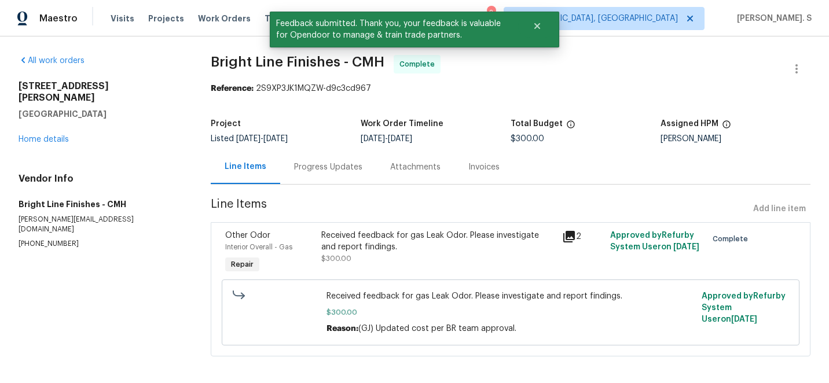
click at [312, 174] on div "Progress Updates" at bounding box center [328, 167] width 96 height 34
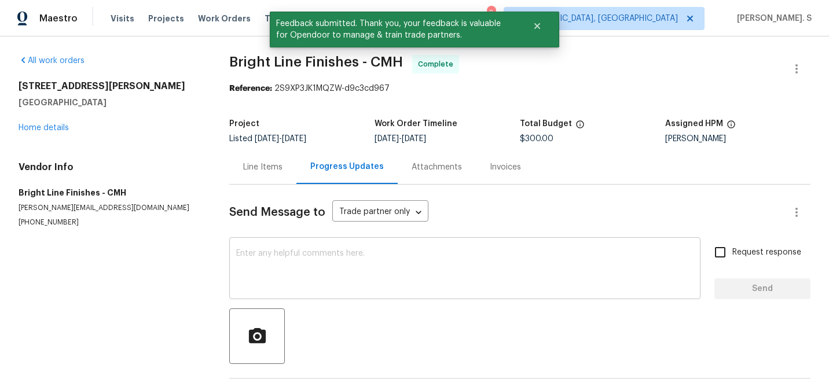
click at [328, 262] on textarea at bounding box center [464, 269] width 457 height 41
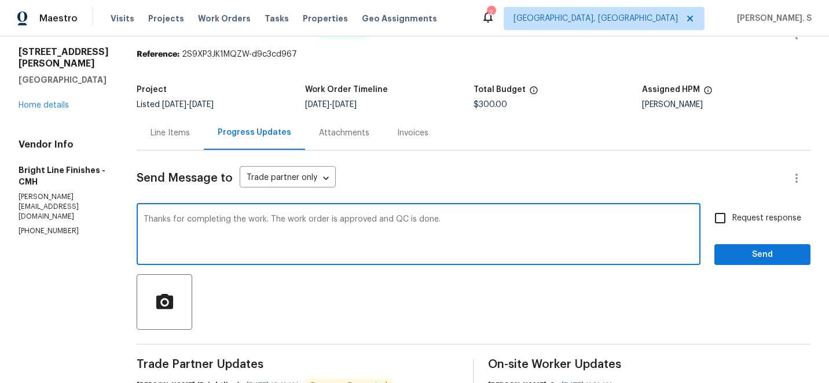
scroll to position [75, 0]
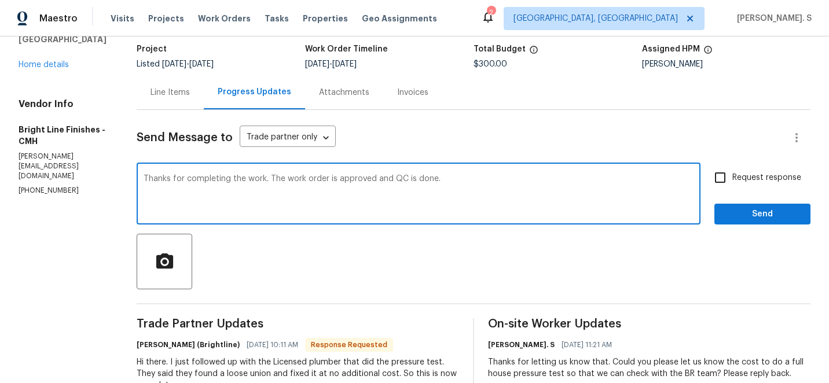
click at [317, 188] on textarea "Thanks for completing the work. The work order is approved and QC is done." at bounding box center [419, 195] width 550 height 41
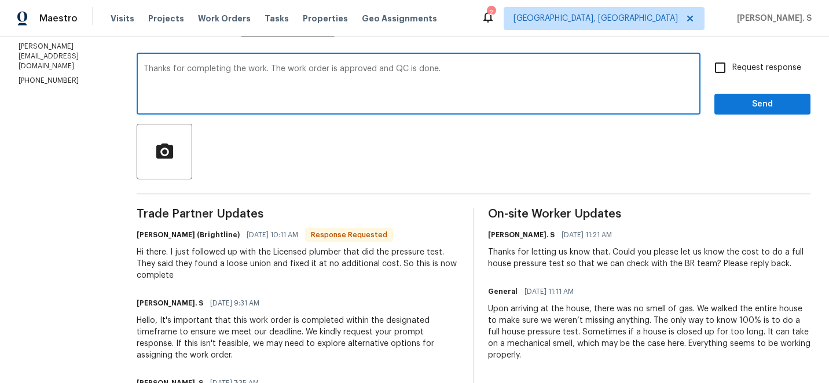
type textarea "Thanks for completing the work. The work order is approved and QC is done."
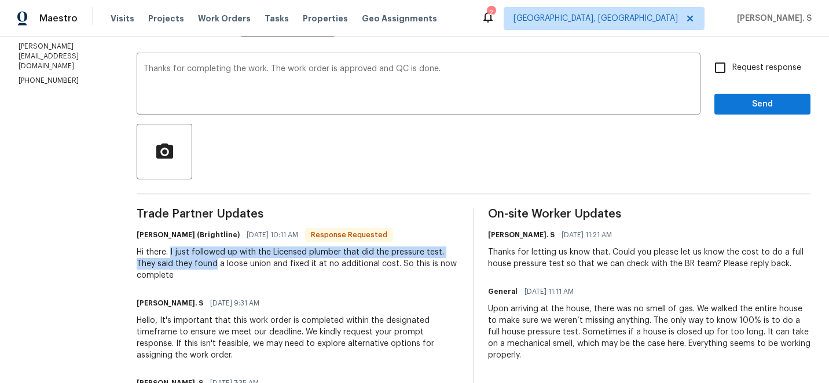
copy div "I just followed up with the Licensed plumber that did the pressure test. They s…"
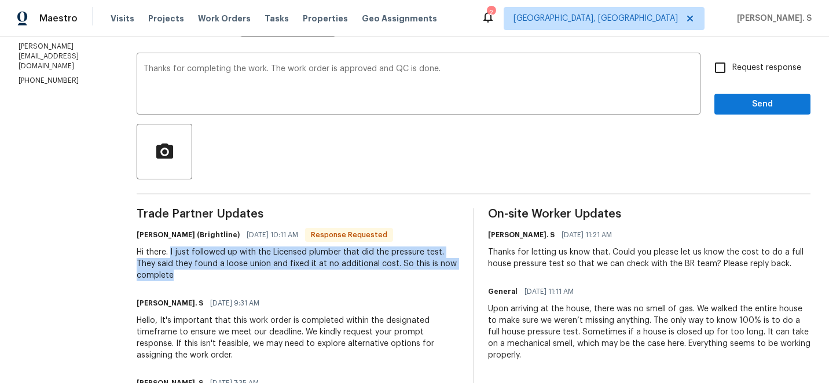
drag, startPoint x: 166, startPoint y: 255, endPoint x: 190, endPoint y: 273, distance: 30.6
click at [190, 273] on div "Hi there. I just followed up with the Licensed plumber that did the pressure te…" at bounding box center [298, 264] width 322 height 35
copy div "I just followed up with the Licensed plumber that did the pressure test. They s…"
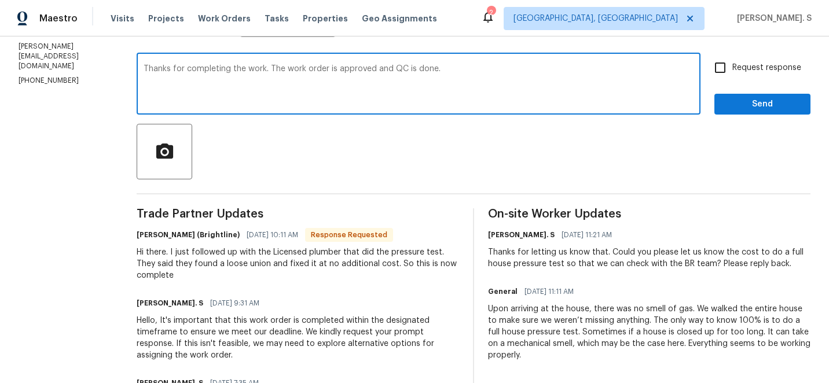
drag, startPoint x: 148, startPoint y: 71, endPoint x: 531, endPoint y: 71, distance: 383.2
click at [531, 71] on textarea "Thanks for completing the work. The work order is approved and QC is done." at bounding box center [419, 85] width 550 height 41
click at [757, 56] on label "Request response" at bounding box center [754, 68] width 93 height 24
click at [732, 56] on input "Request response" at bounding box center [720, 68] width 24 height 24
checkbox input "true"
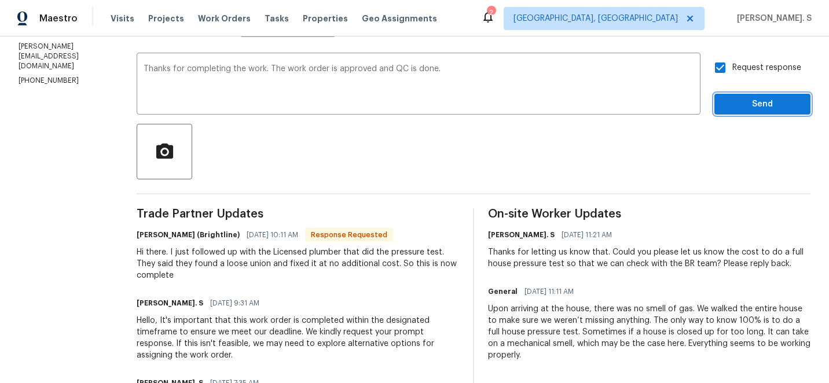
click at [751, 108] on span "Send" at bounding box center [763, 104] width 78 height 14
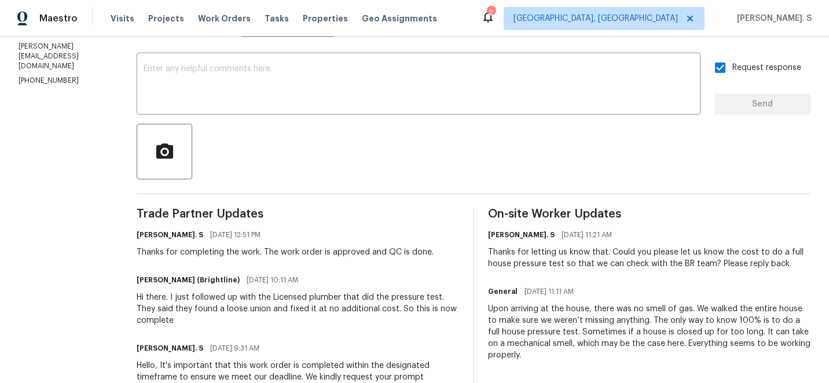
scroll to position [0, 0]
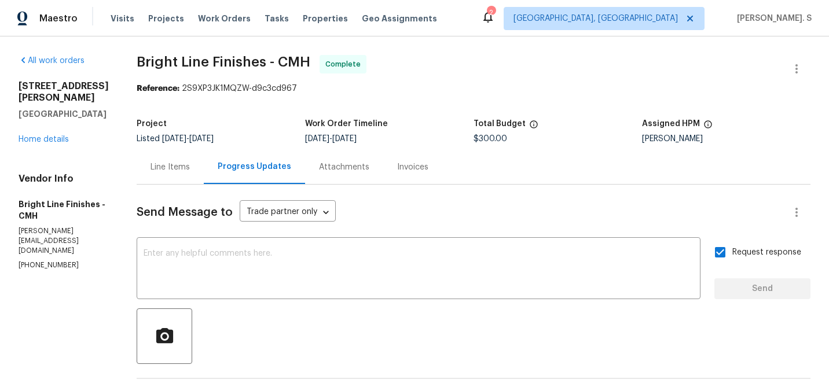
click at [185, 180] on div "Line Items" at bounding box center [170, 167] width 67 height 34
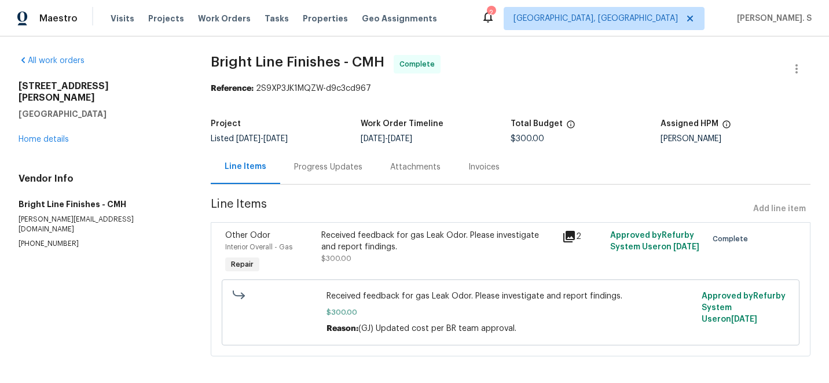
scroll to position [6, 0]
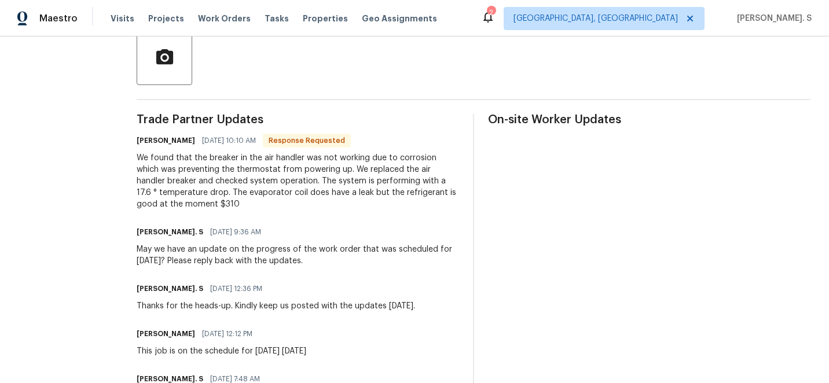
scroll to position [329, 0]
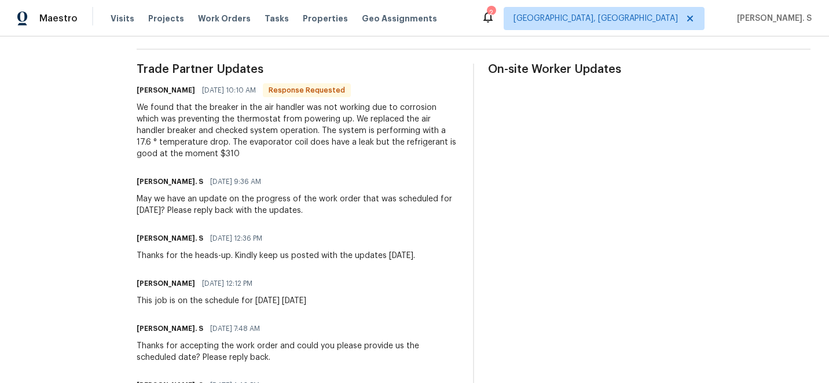
click at [219, 130] on div "We found that the breaker in the air handler was not working due to corrosion w…" at bounding box center [298, 131] width 322 height 58
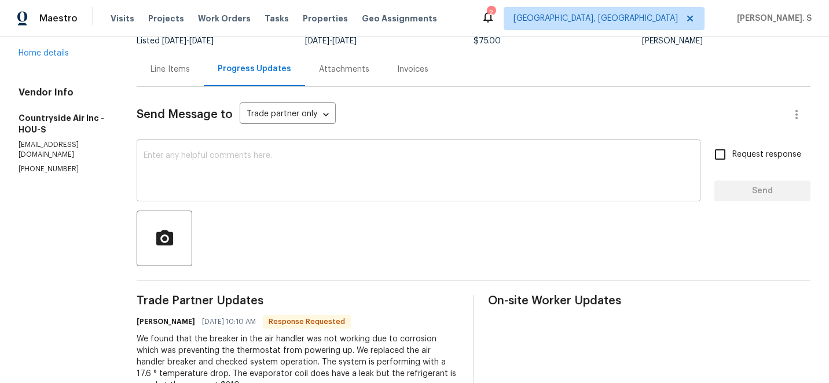
scroll to position [142, 0]
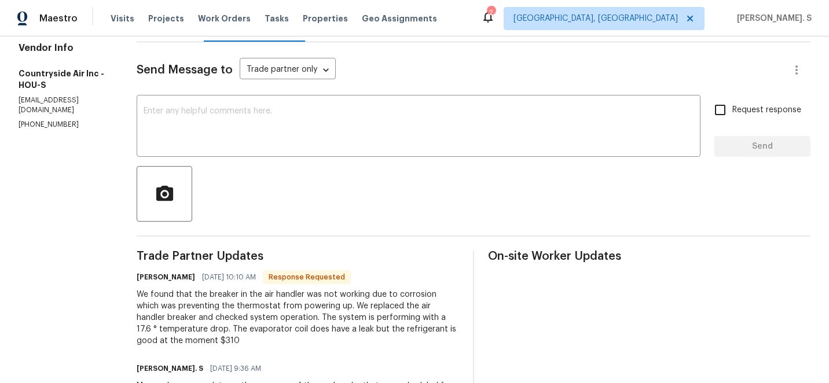
click at [210, 324] on div "We found that the breaker in the air handler was not working due to corrosion w…" at bounding box center [298, 318] width 322 height 58
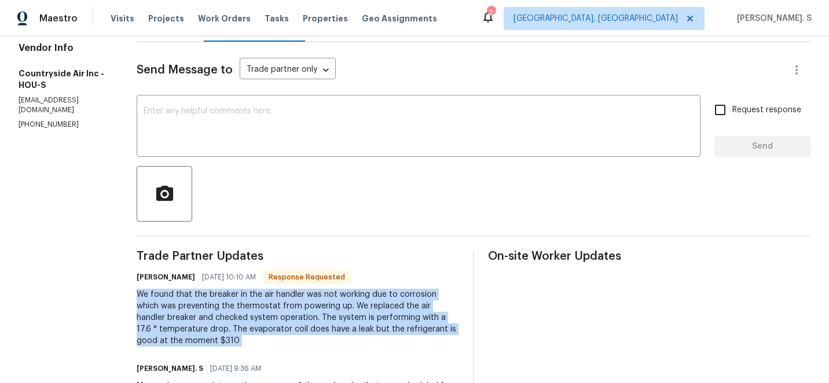
copy div "We found that the breaker in the air handler was not working due to corrosion w…"
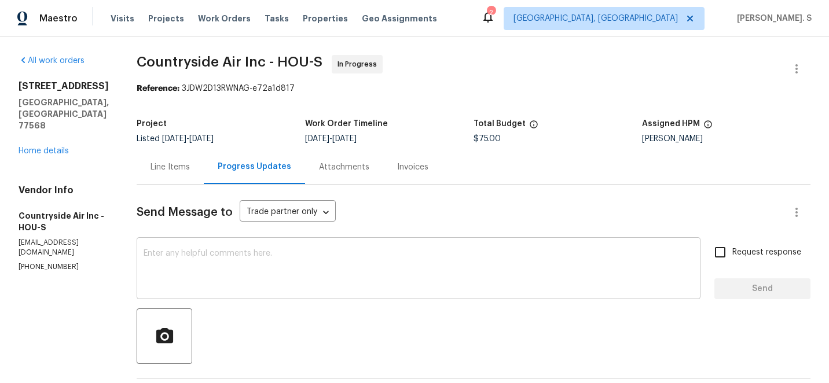
click at [278, 265] on textarea at bounding box center [419, 269] width 550 height 41
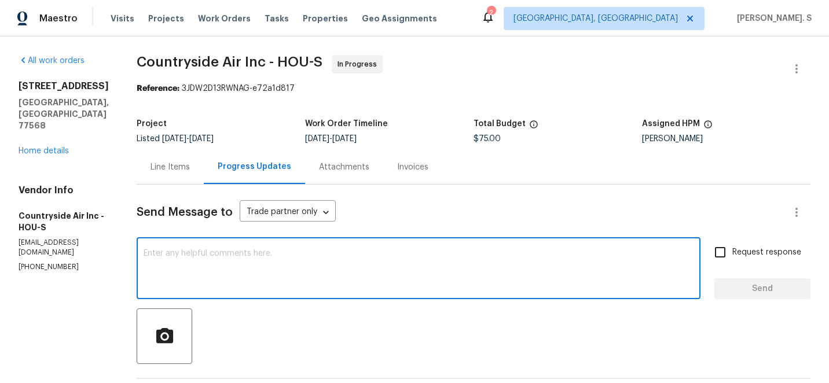
click at [402, 253] on textarea at bounding box center [419, 269] width 550 height 41
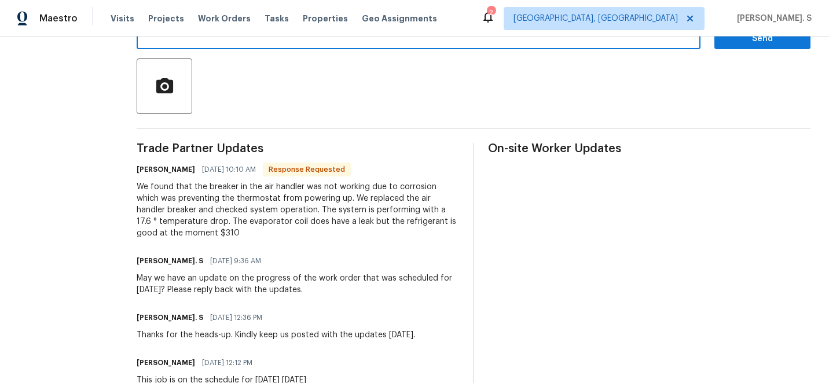
scroll to position [284, 0]
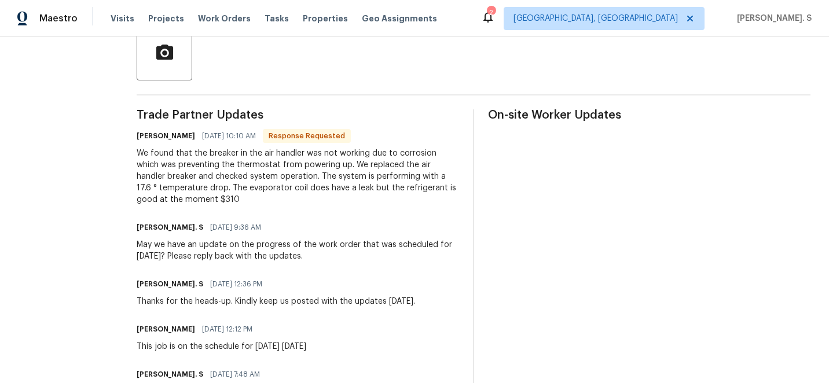
type textarea "Could you please confirm if this work order has been completed? Please reply ba…"
click at [366, 185] on div "We found that the breaker in the air handler was not working due to corrosion w…" at bounding box center [298, 177] width 322 height 58
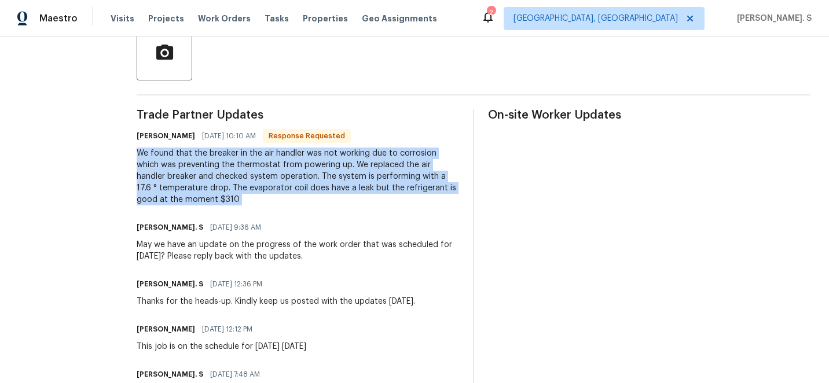
copy div "We found that the breaker in the air handler was not working due to corrosion w…"
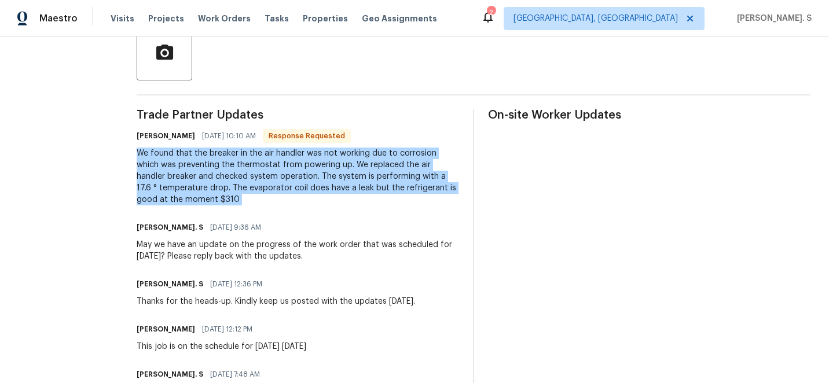
scroll to position [0, 0]
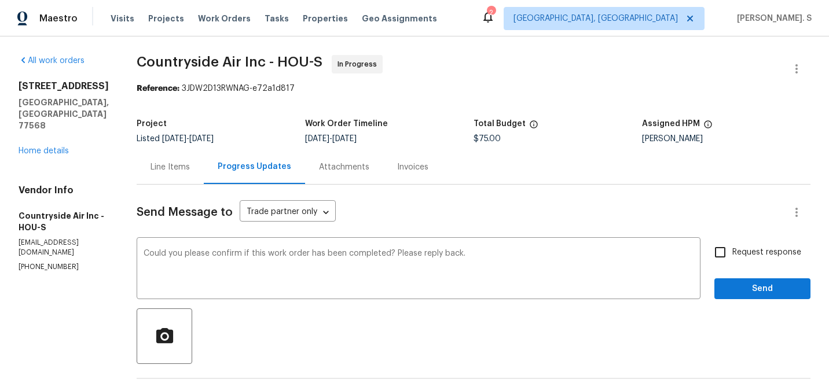
click at [244, 57] on span "Countryside Air Inc - HOU-S" at bounding box center [230, 62] width 186 height 14
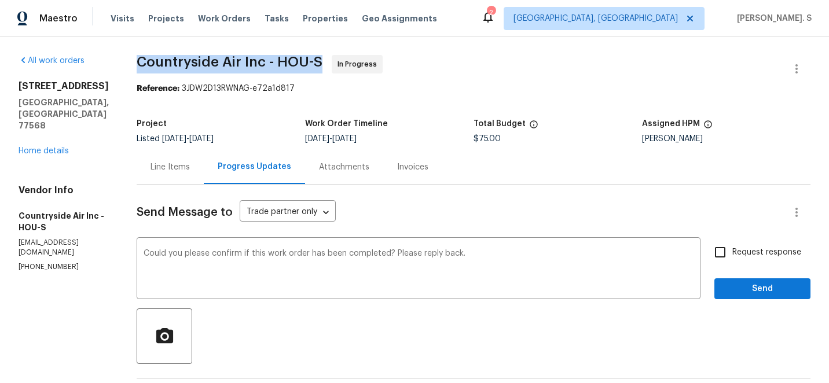
copy span "Countryside Air Inc - HOU-S"
click at [715, 252] on input "Request response" at bounding box center [720, 252] width 24 height 24
checkbox input "true"
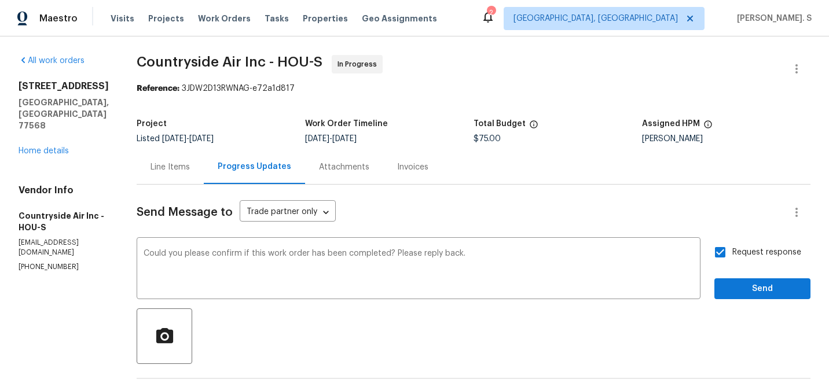
click at [746, 293] on span "Send" at bounding box center [763, 289] width 78 height 14
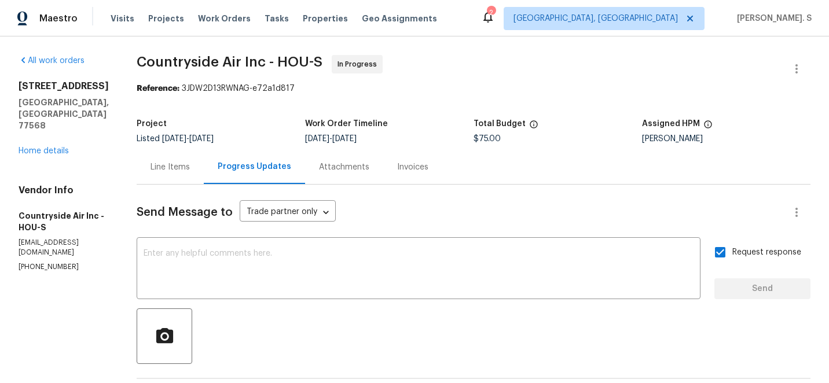
click at [180, 152] on div "Line Items" at bounding box center [170, 167] width 67 height 34
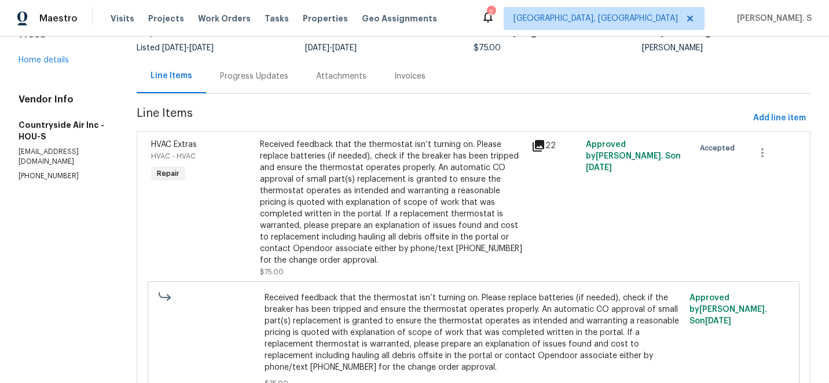
scroll to position [152, 0]
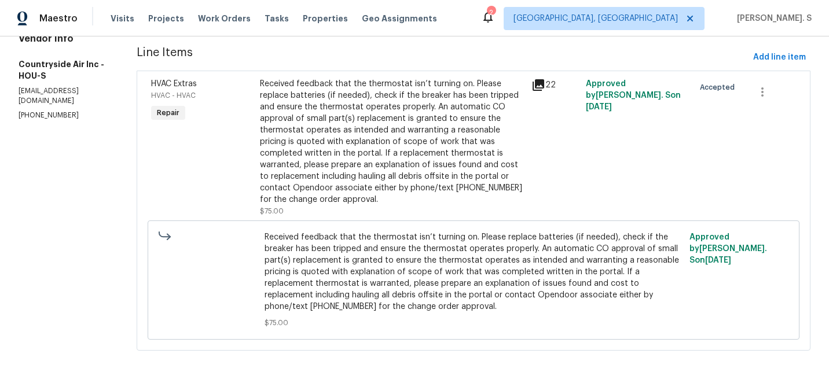
click at [380, 283] on span "Received feedback that the thermostat isn’t turning on. Please replace batterie…" at bounding box center [473, 272] width 417 height 81
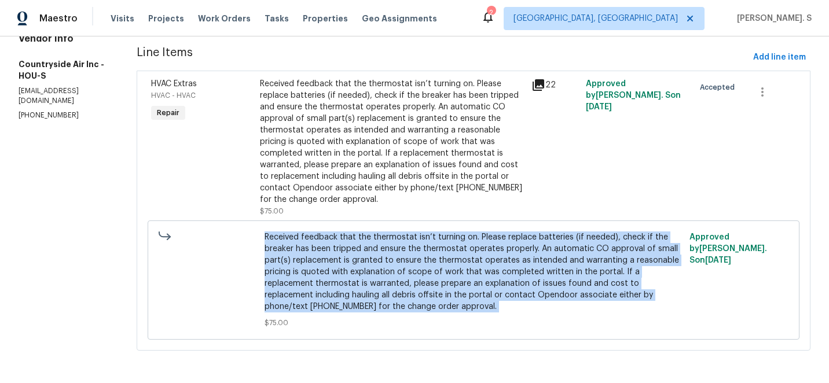
copy span "Received feedback that the thermostat isn’t turning on. Please replace batterie…"
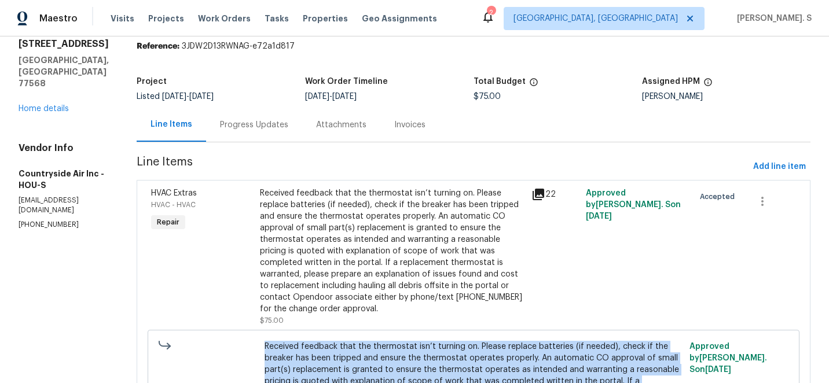
scroll to position [0, 0]
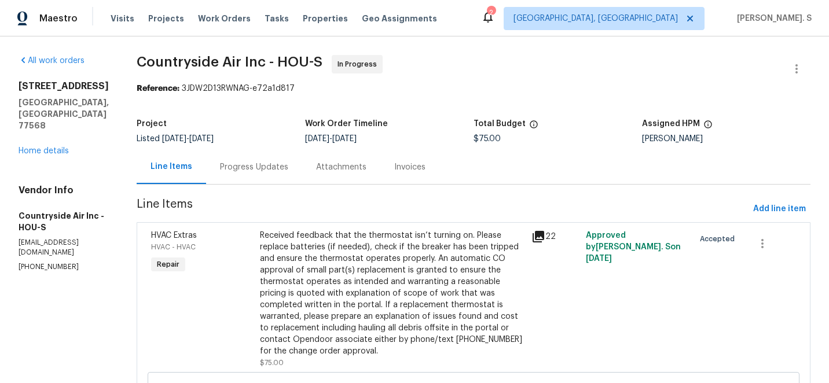
click at [254, 157] on div "Progress Updates" at bounding box center [254, 167] width 96 height 34
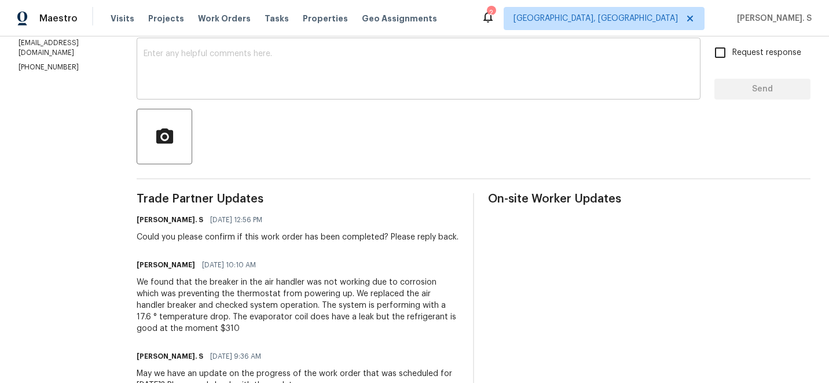
scroll to position [349, 0]
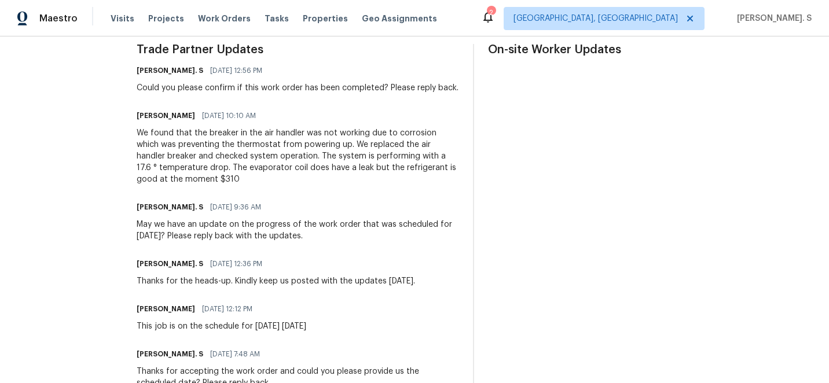
click at [250, 166] on div "We found that the breaker in the air handler was not working due to corrosion w…" at bounding box center [298, 156] width 322 height 58
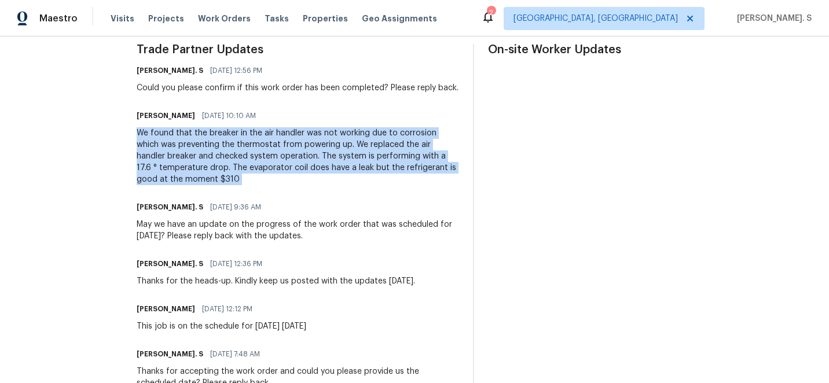
copy div "We found that the breaker in the air handler was not working due to corrosion w…"
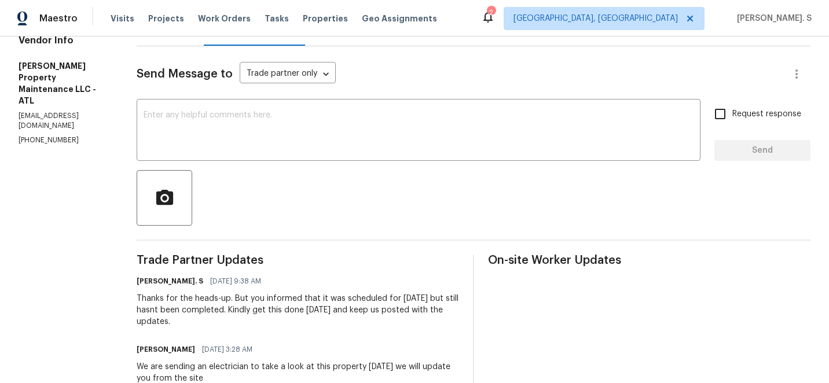
scroll to position [144, 0]
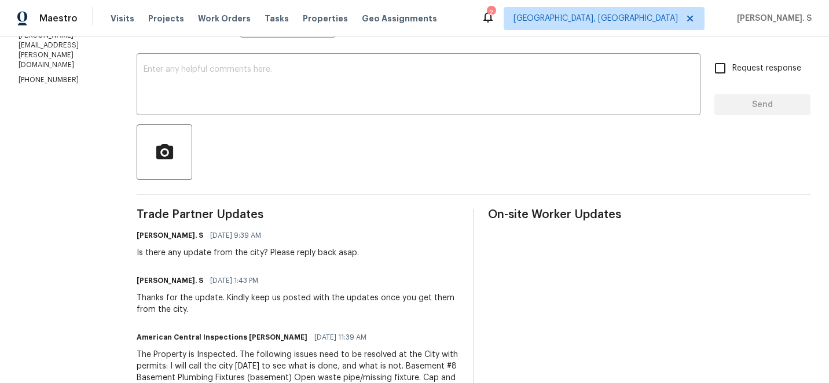
scroll to position [249, 0]
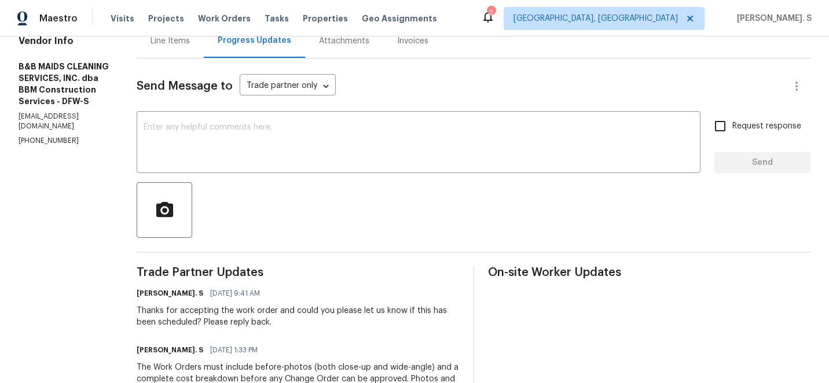
scroll to position [141, 0]
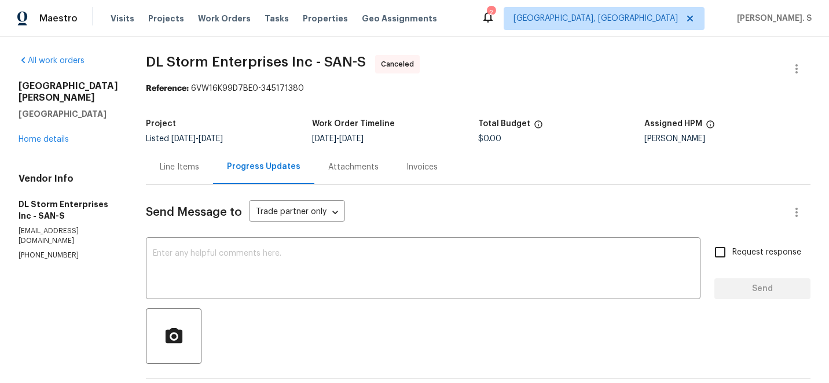
click at [32, 132] on div "[STREET_ADDRESS][PERSON_NAME] Home details" at bounding box center [69, 112] width 100 height 65
click at [46, 135] on link "Home details" at bounding box center [44, 139] width 50 height 8
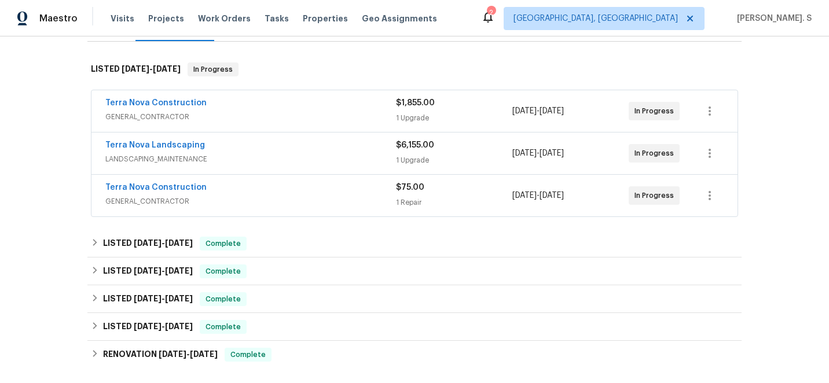
scroll to position [180, 0]
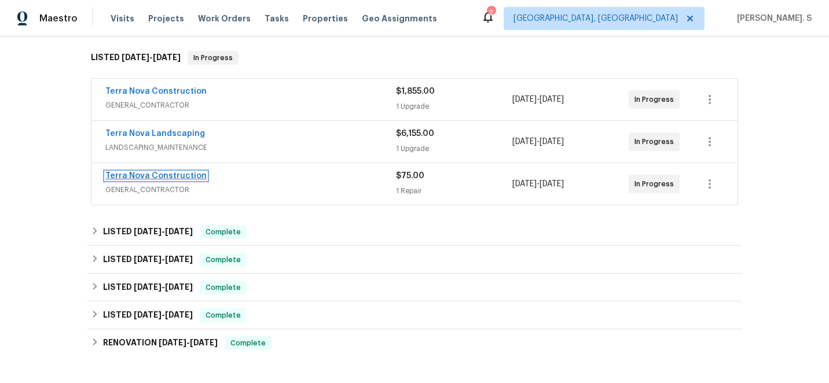
click at [163, 176] on link "Terra Nova Construction" at bounding box center [155, 176] width 101 height 8
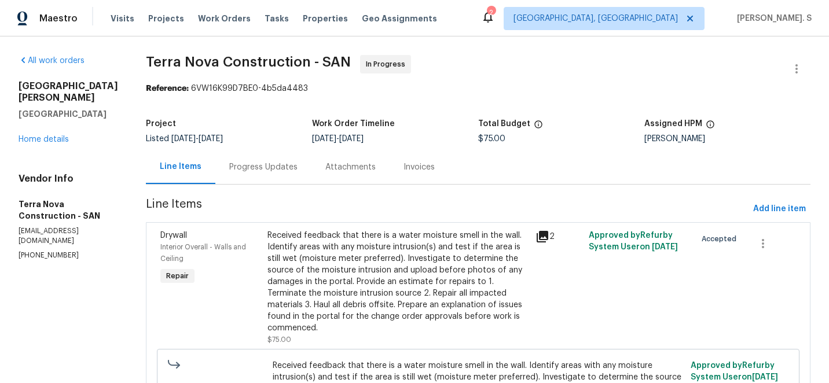
click at [311, 175] on div "Progress Updates" at bounding box center [263, 167] width 96 height 34
